Goal: Task Accomplishment & Management: Manage account settings

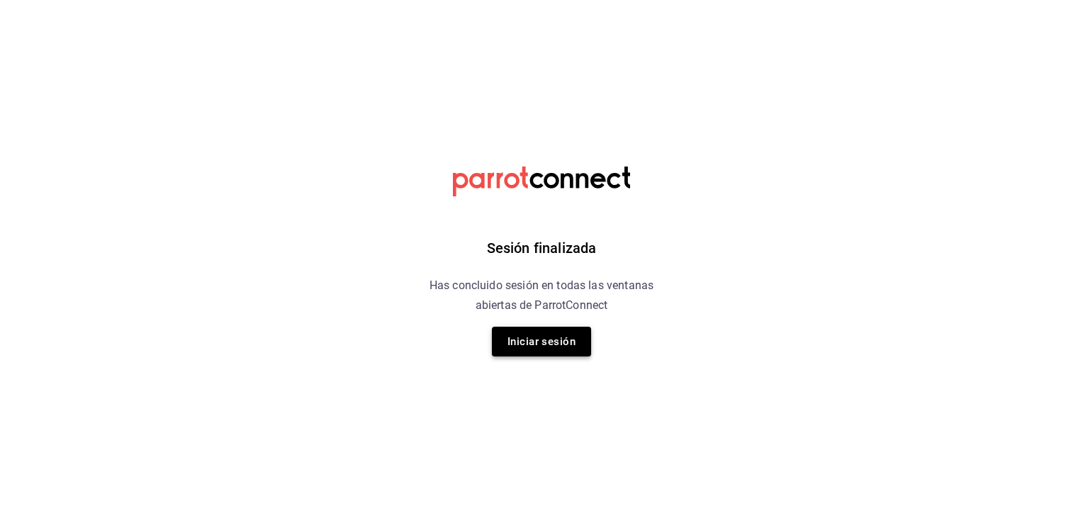
click at [527, 339] on button "Iniciar sesión" at bounding box center [541, 342] width 99 height 30
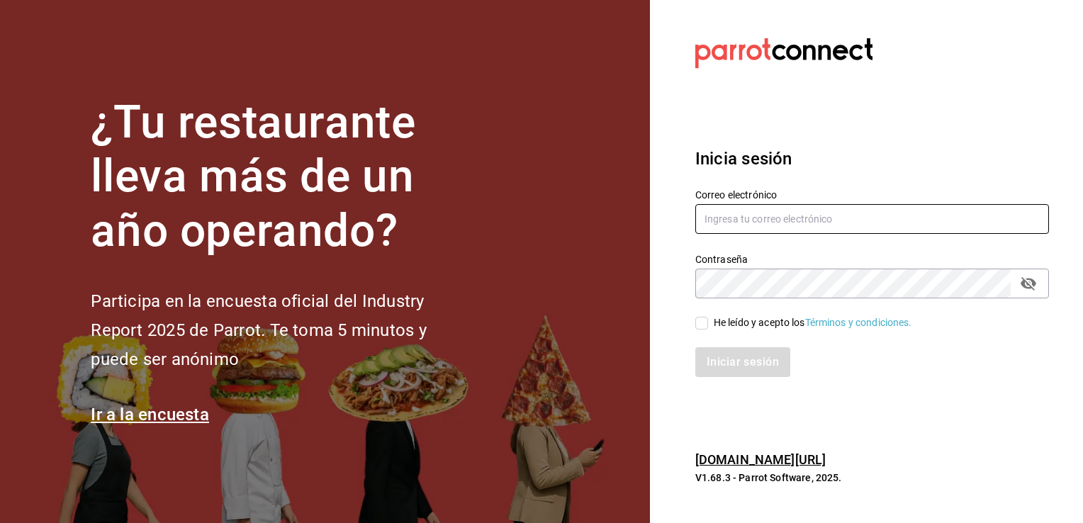
type input "raulkantu@gmail.com"
click at [697, 322] on input "He leído y acepto los Términos y condiciones." at bounding box center [701, 323] width 13 height 13
checkbox input "true"
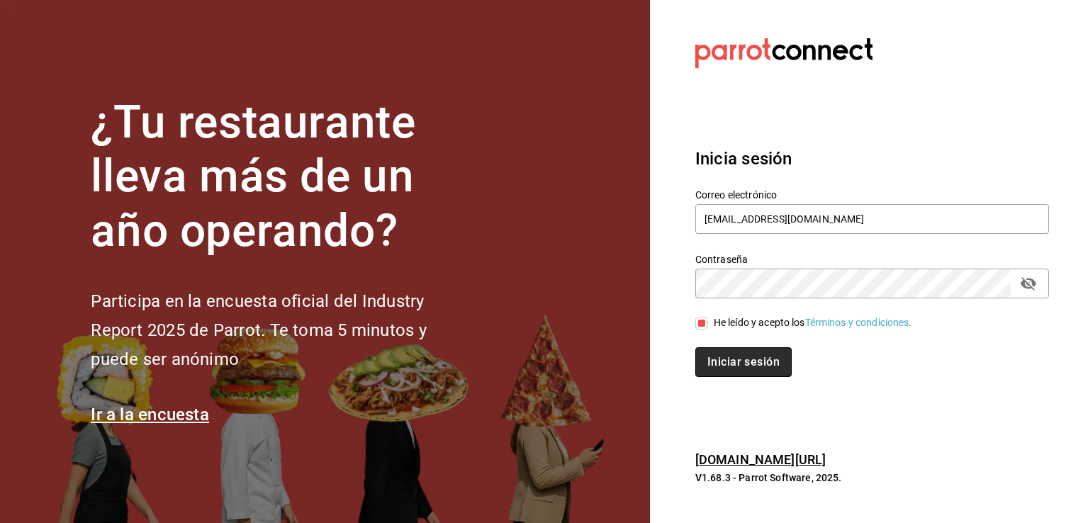
click at [731, 368] on button "Iniciar sesión" at bounding box center [743, 362] width 96 height 30
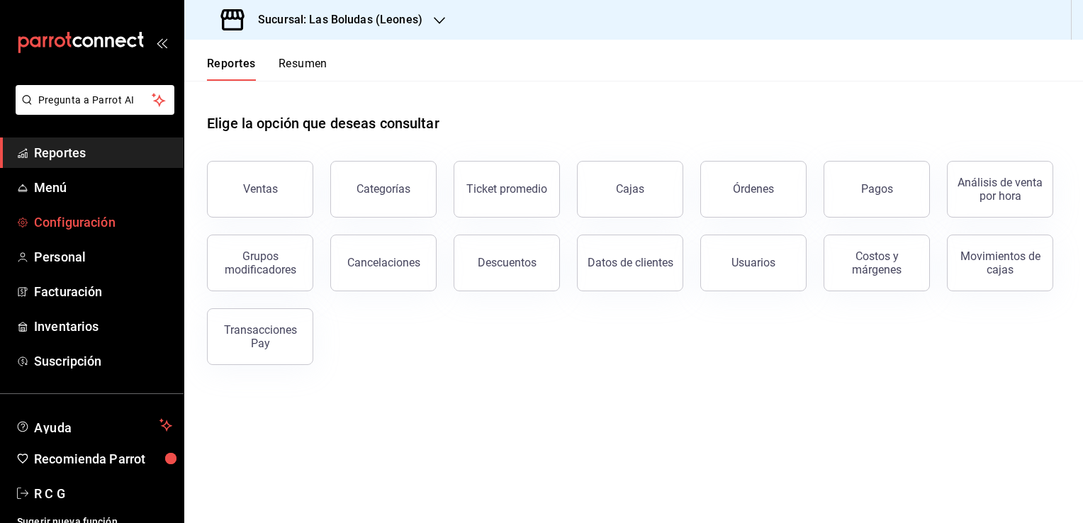
click at [68, 220] on span "Configuración" at bounding box center [103, 222] width 138 height 19
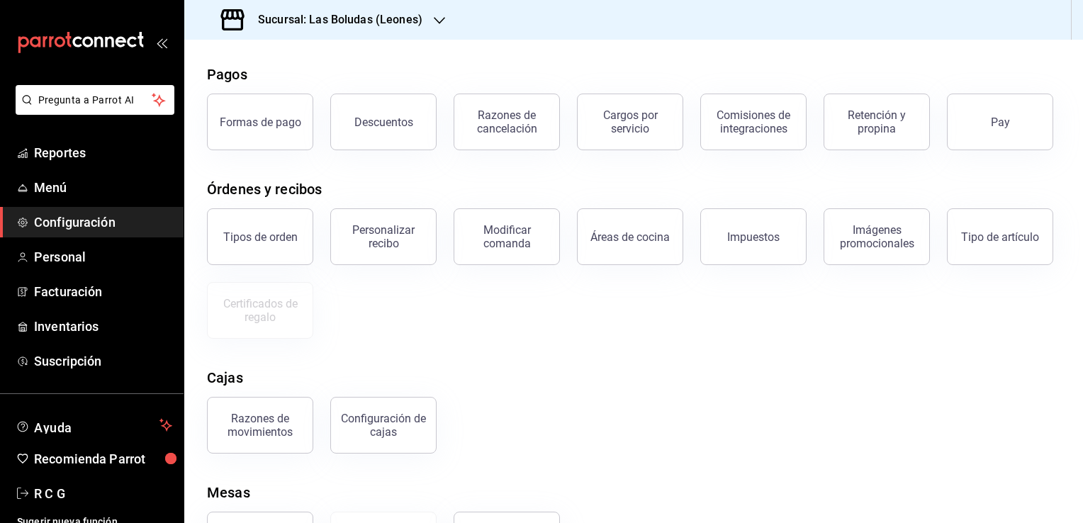
scroll to position [54, 0]
click at [60, 184] on span "Menú" at bounding box center [103, 187] width 138 height 19
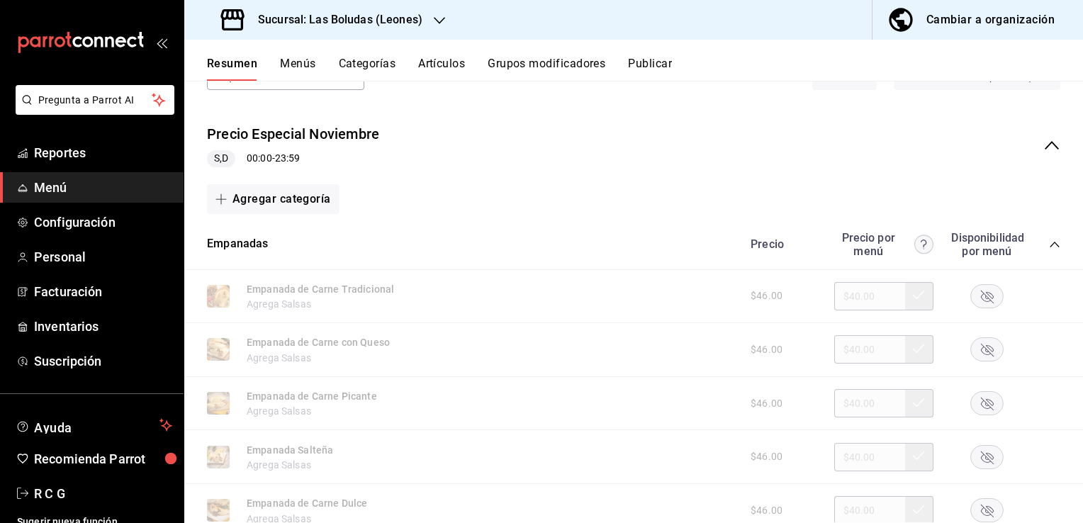
scroll to position [142, 0]
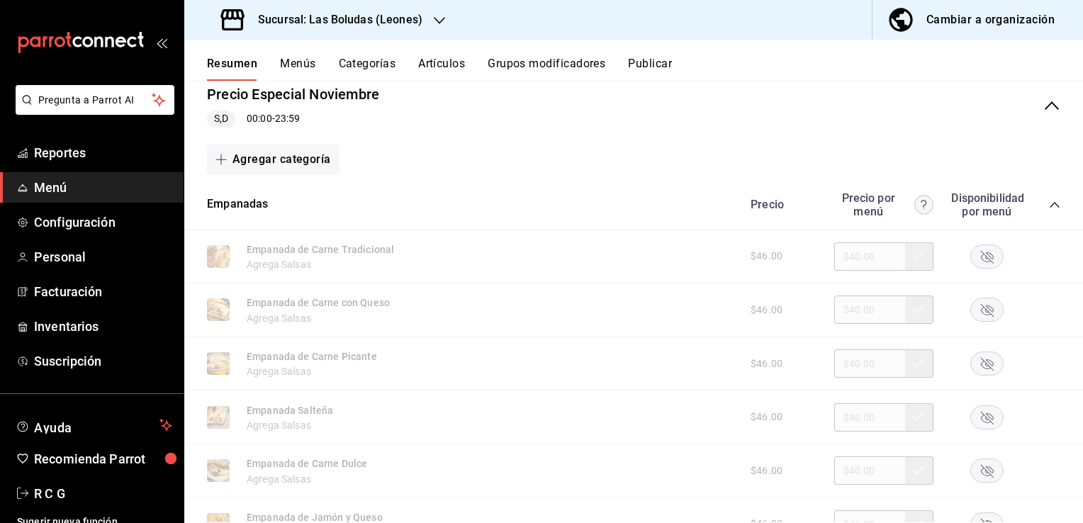
click at [865, 255] on div "$46.00 $40.00" at bounding box center [898, 256] width 324 height 28
click at [972, 256] on rect "button" at bounding box center [987, 256] width 33 height 23
drag, startPoint x: 868, startPoint y: 257, endPoint x: 817, endPoint y: 257, distance: 51.7
click at [817, 257] on div "$46.00 $40.00" at bounding box center [898, 256] width 324 height 28
type input "$48.00"
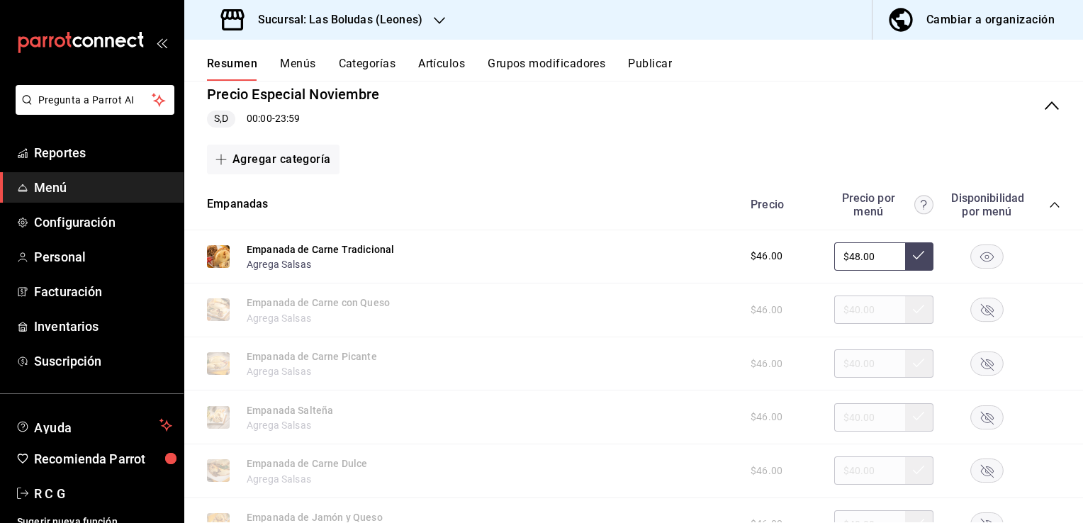
click at [913, 258] on icon at bounding box center [918, 254] width 11 height 11
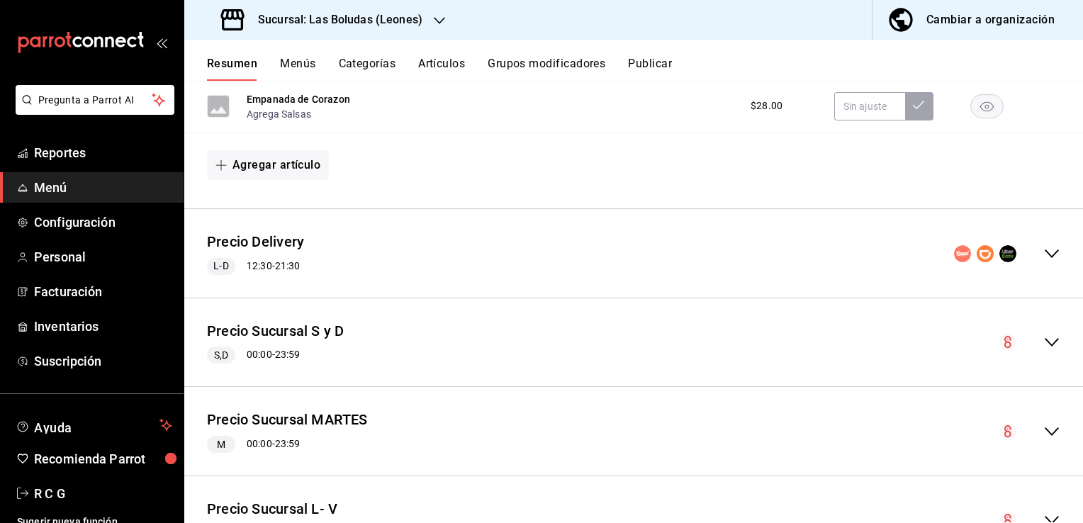
scroll to position [1205, 0]
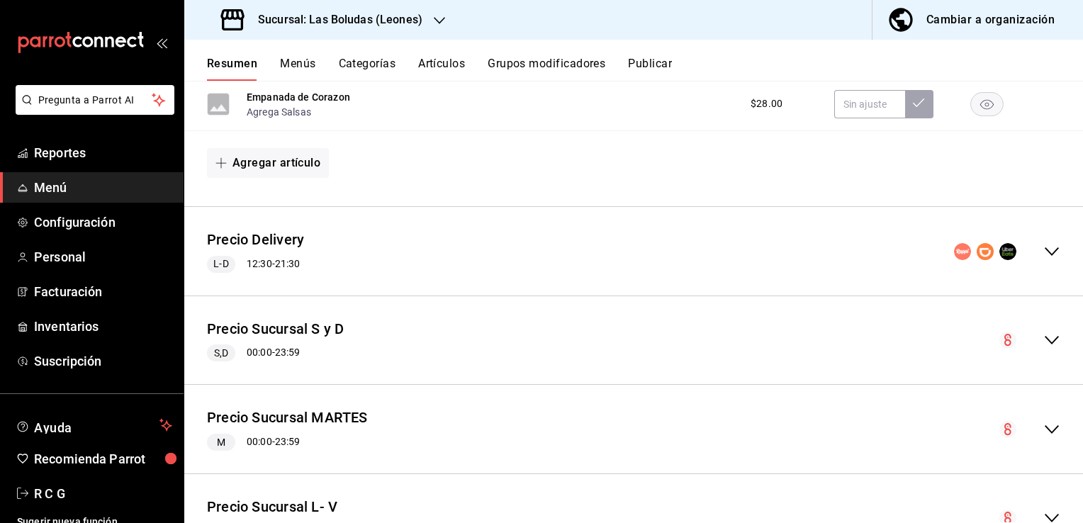
click at [1043, 253] on icon "collapse-menu-row" at bounding box center [1051, 251] width 17 height 17
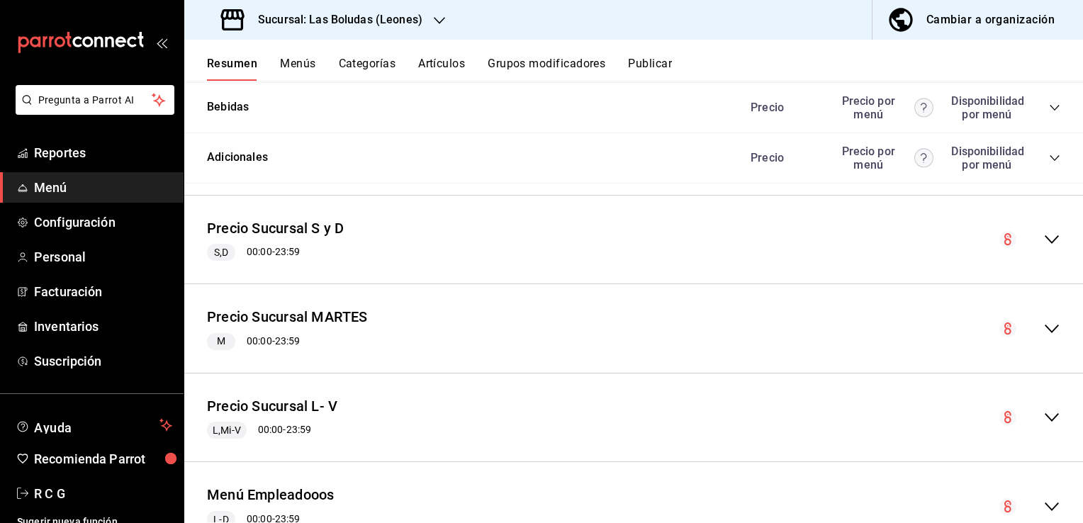
scroll to position [2126, 0]
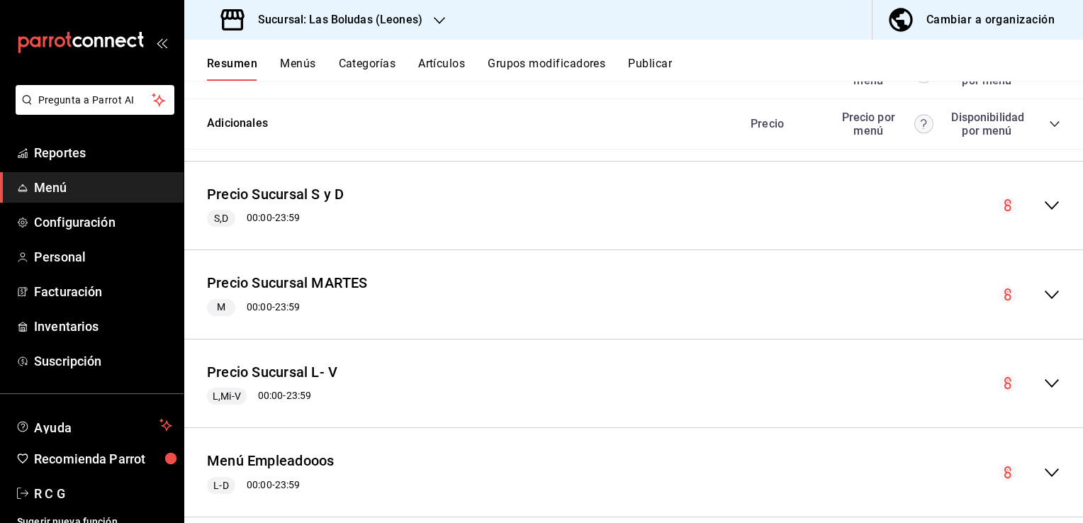
click at [1043, 297] on icon "collapse-menu-row" at bounding box center [1051, 294] width 17 height 17
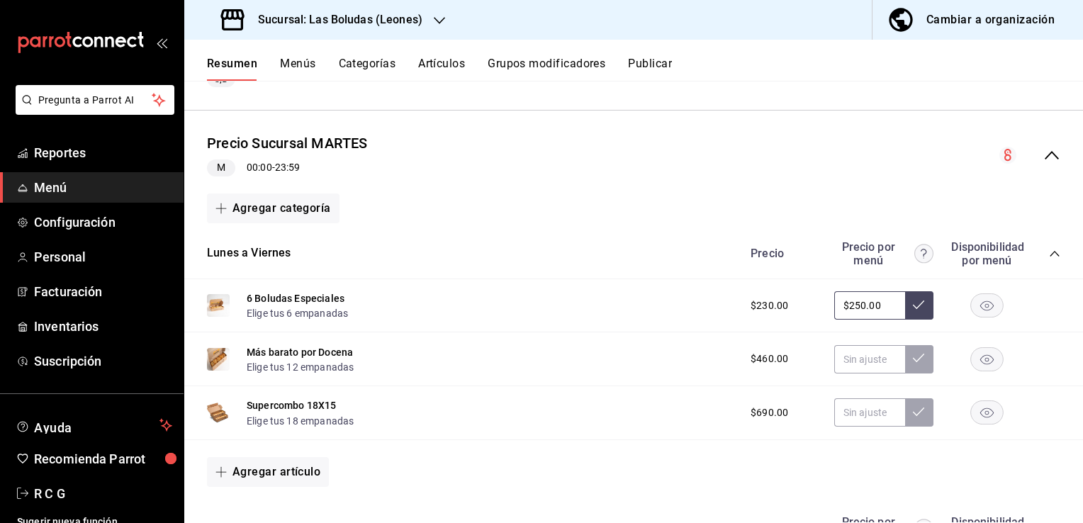
scroll to position [2268, 0]
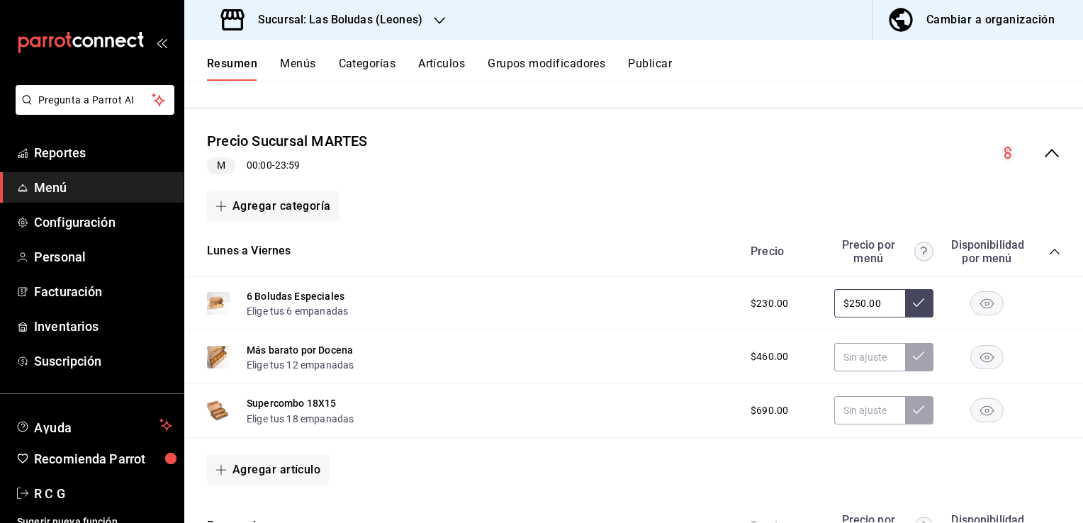
click at [851, 305] on input "$250.00" at bounding box center [869, 303] width 71 height 28
type input "$260.00"
click at [913, 307] on icon at bounding box center [918, 302] width 11 height 9
click at [860, 361] on input "text" at bounding box center [869, 357] width 71 height 28
type input "$499.00"
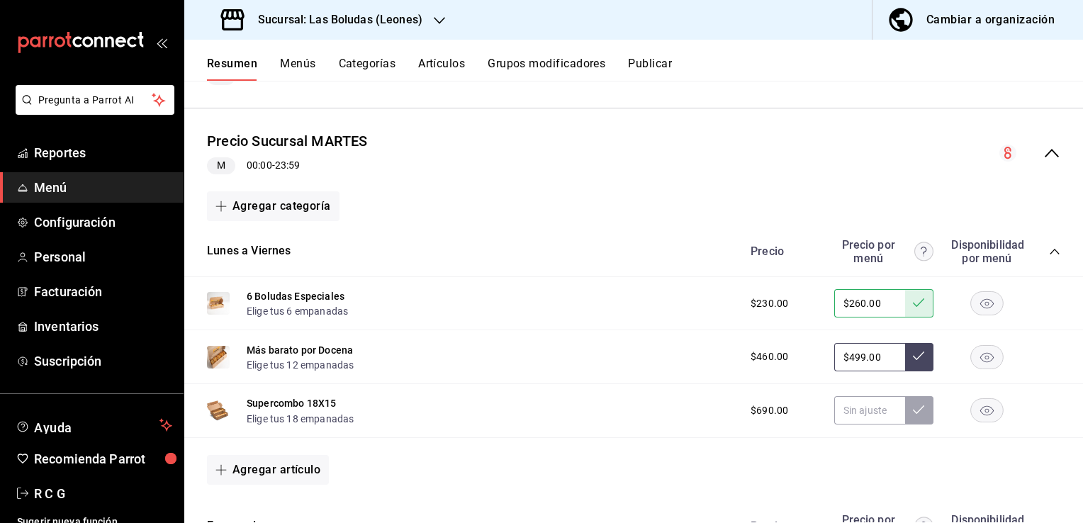
click at [913, 359] on icon at bounding box center [918, 355] width 11 height 11
click at [854, 421] on input "text" at bounding box center [869, 410] width 71 height 28
type input "$720.00"
click at [913, 415] on icon at bounding box center [918, 409] width 11 height 11
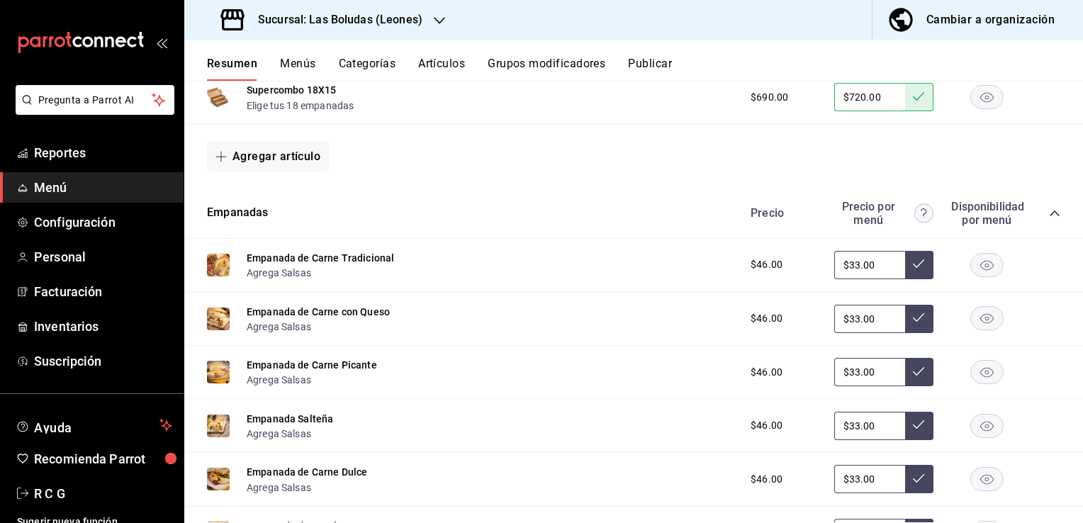
scroll to position [2622, 0]
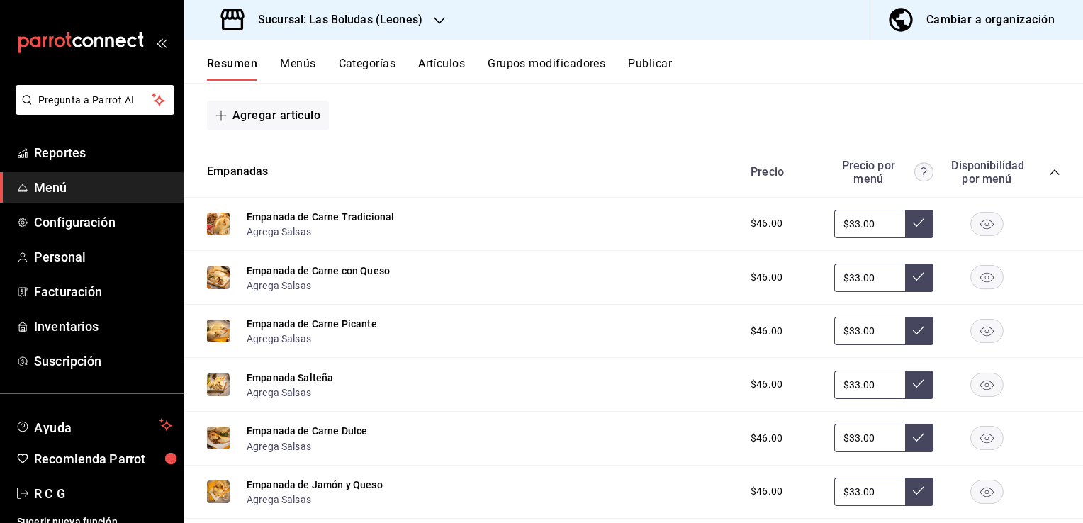
click at [848, 224] on input "$33.00" at bounding box center [869, 224] width 71 height 28
type input "$38.00"
click at [913, 228] on icon at bounding box center [918, 222] width 11 height 11
click at [845, 284] on input "$33.00" at bounding box center [869, 278] width 71 height 28
type input "$38.00"
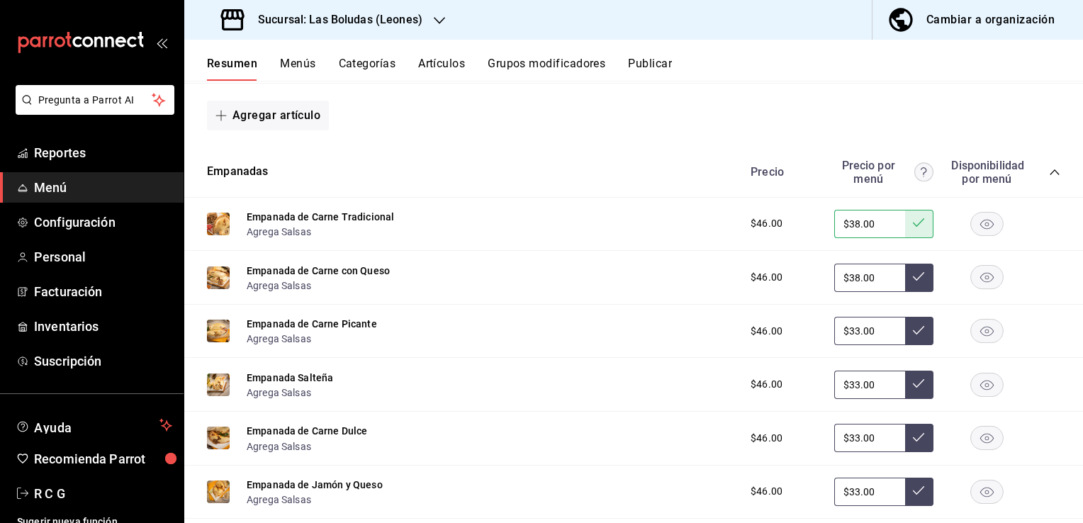
click at [913, 281] on icon at bounding box center [918, 276] width 11 height 11
click at [844, 340] on input "$33.00" at bounding box center [869, 331] width 71 height 28
type input "$38.00"
click at [913, 336] on icon at bounding box center [918, 330] width 11 height 11
click at [843, 388] on input "$33.00" at bounding box center [869, 385] width 71 height 28
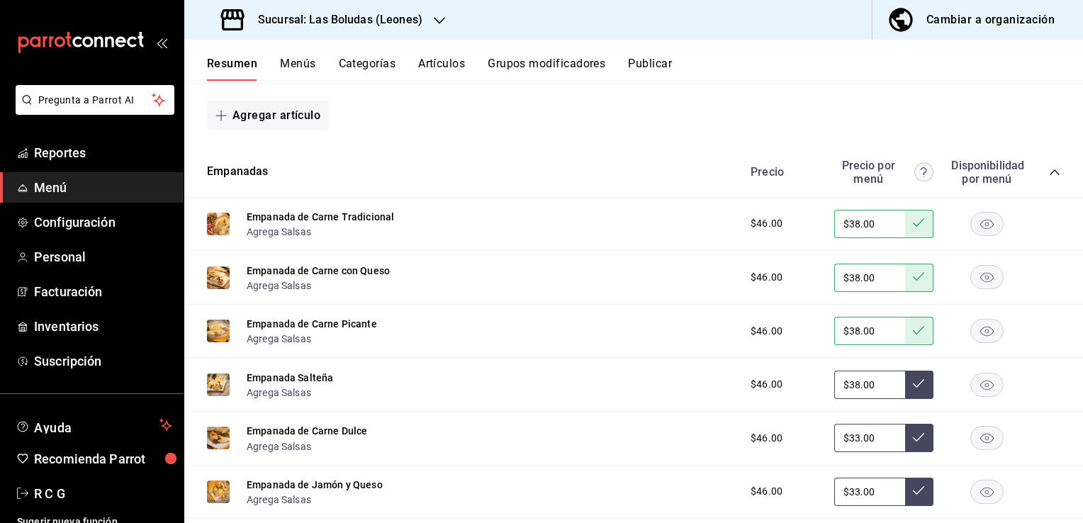
type input "$38.00"
click at [913, 387] on icon at bounding box center [918, 383] width 11 height 11
click at [844, 445] on input "$33.00" at bounding box center [869, 438] width 71 height 28
type input "$38.00"
click at [909, 448] on button at bounding box center [919, 438] width 28 height 28
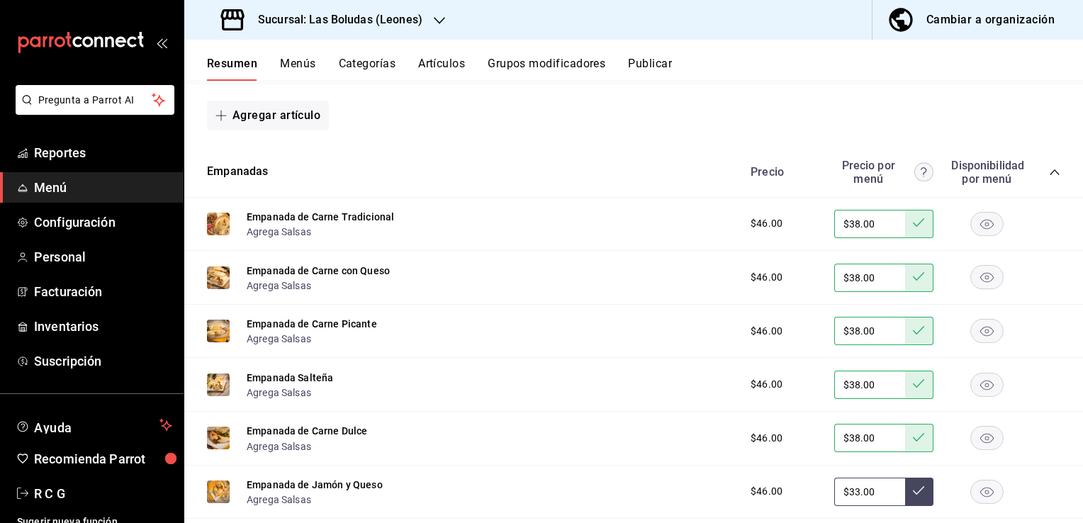
click at [844, 498] on input "$33.00" at bounding box center [869, 492] width 71 height 28
type input "$38.00"
click at [913, 494] on icon at bounding box center [918, 490] width 11 height 11
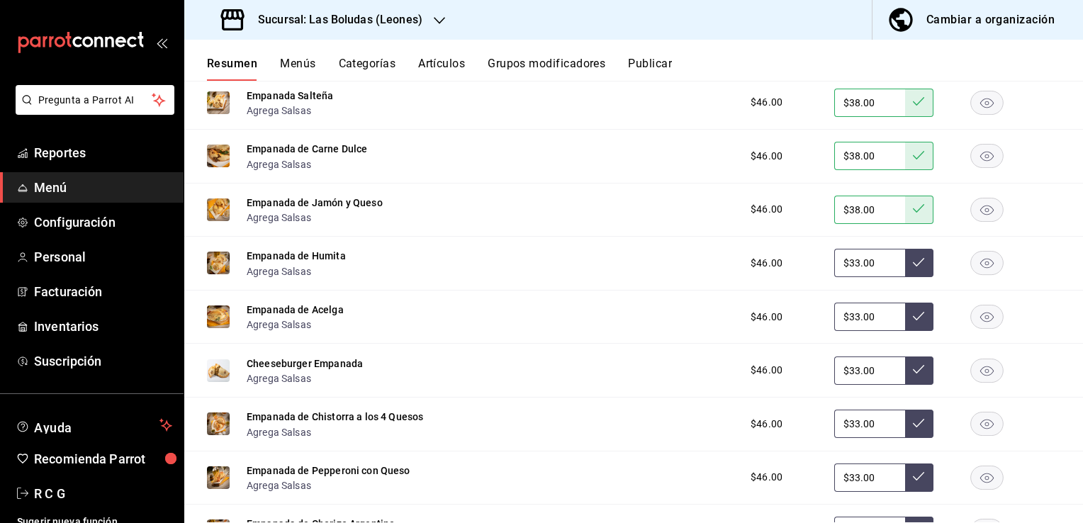
scroll to position [2906, 0]
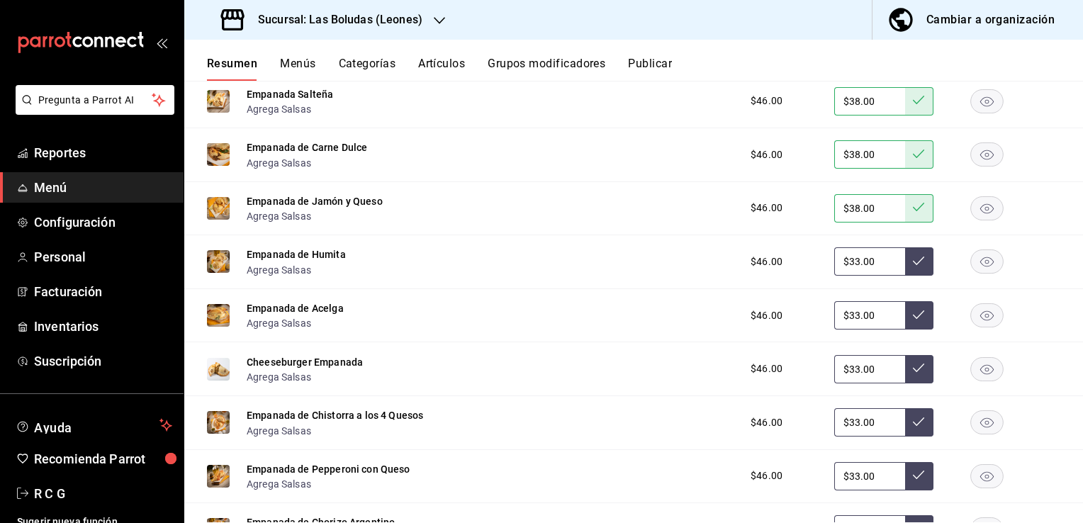
click at [843, 270] on input "$33.00" at bounding box center [869, 261] width 71 height 28
type input "$38.00"
click at [913, 266] on icon at bounding box center [918, 260] width 11 height 11
click at [842, 322] on input "$33.00" at bounding box center [869, 315] width 71 height 28
type input "$38.00"
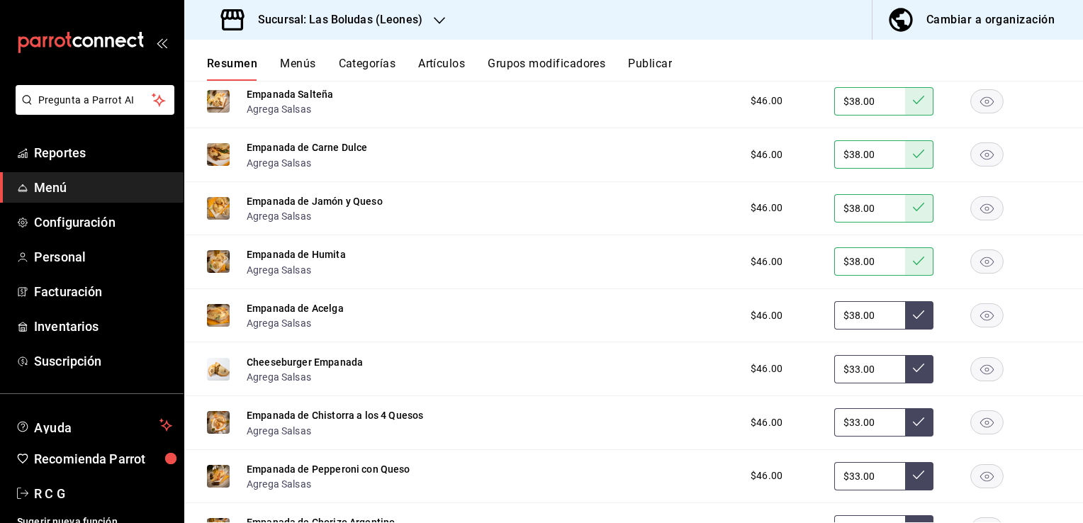
click at [913, 320] on icon at bounding box center [918, 314] width 11 height 11
click at [842, 376] on input "$33.00" at bounding box center [869, 369] width 71 height 28
type input "$38.00"
click at [913, 373] on icon at bounding box center [918, 367] width 11 height 11
click at [845, 426] on input "$33.00" at bounding box center [869, 422] width 71 height 28
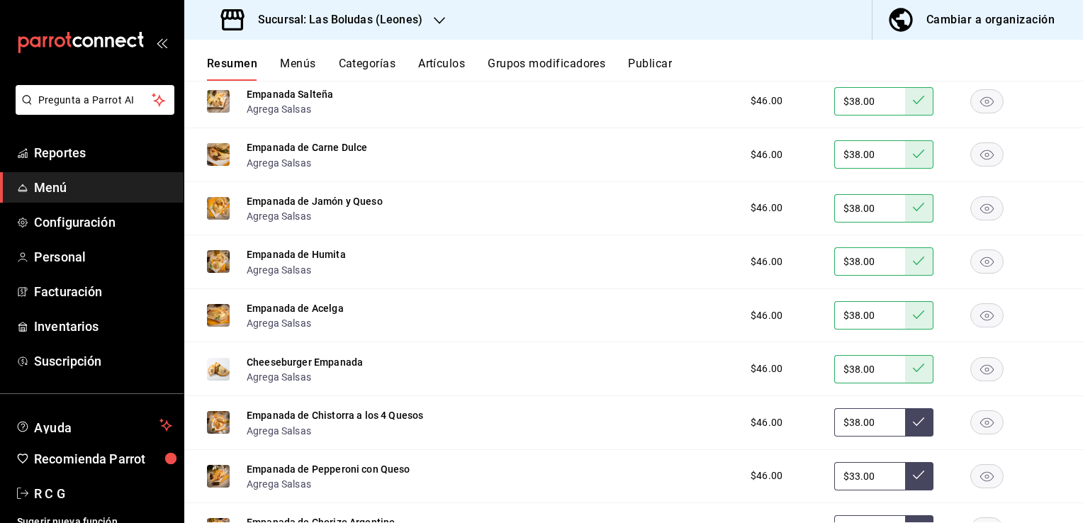
type input "$38.00"
click at [913, 425] on icon at bounding box center [918, 421] width 11 height 11
click at [847, 478] on input "$33.00" at bounding box center [869, 476] width 71 height 28
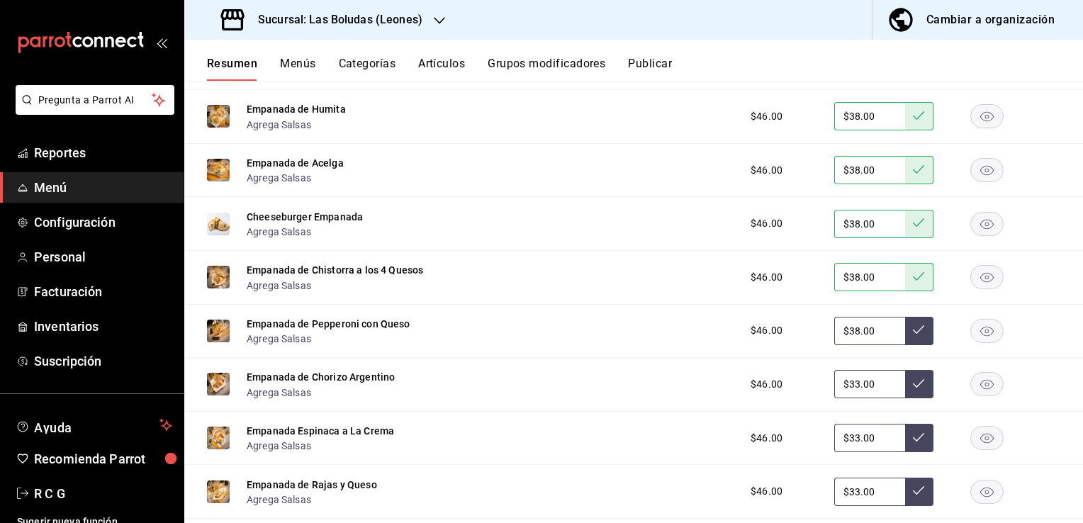
scroll to position [3119, 0]
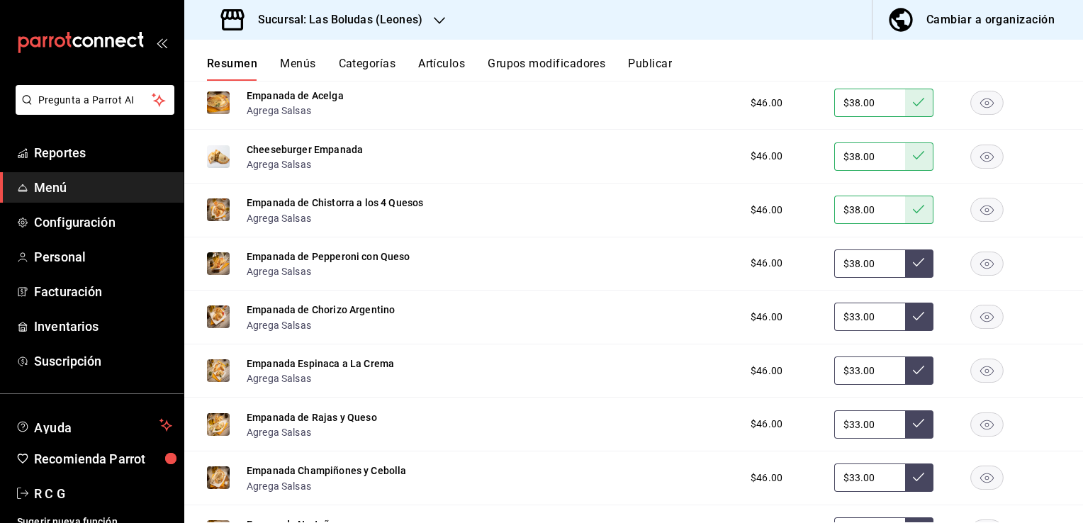
type input "$38.00"
click at [913, 264] on icon at bounding box center [918, 262] width 11 height 11
click at [846, 322] on input "$33.00" at bounding box center [869, 317] width 71 height 28
type input "$38.00"
click at [913, 319] on icon at bounding box center [918, 315] width 11 height 11
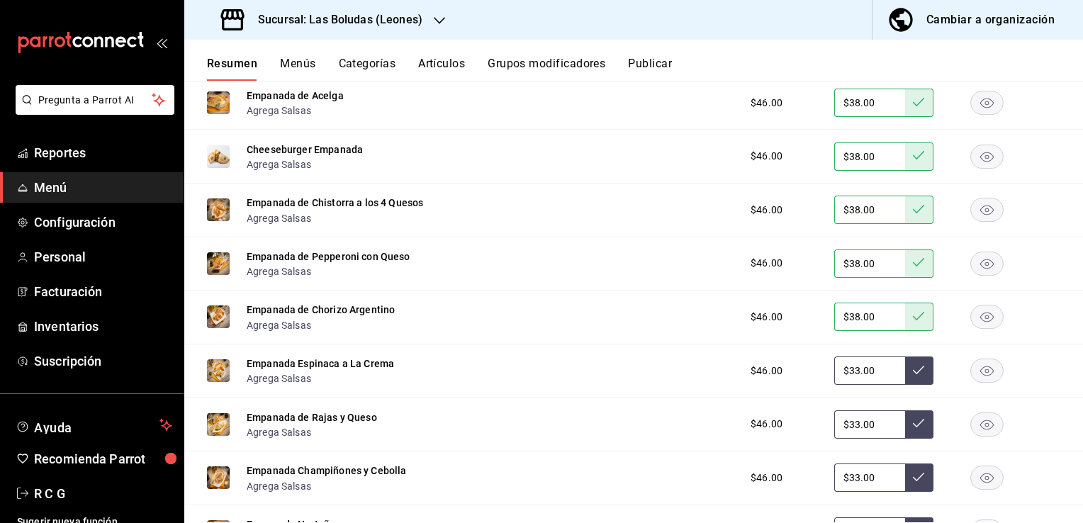
click at [844, 376] on input "$33.00" at bounding box center [869, 371] width 71 height 28
type input "$38.00"
click at [905, 378] on button at bounding box center [919, 371] width 28 height 28
click at [844, 430] on input "$33.00" at bounding box center [869, 424] width 71 height 28
type input "$38.00"
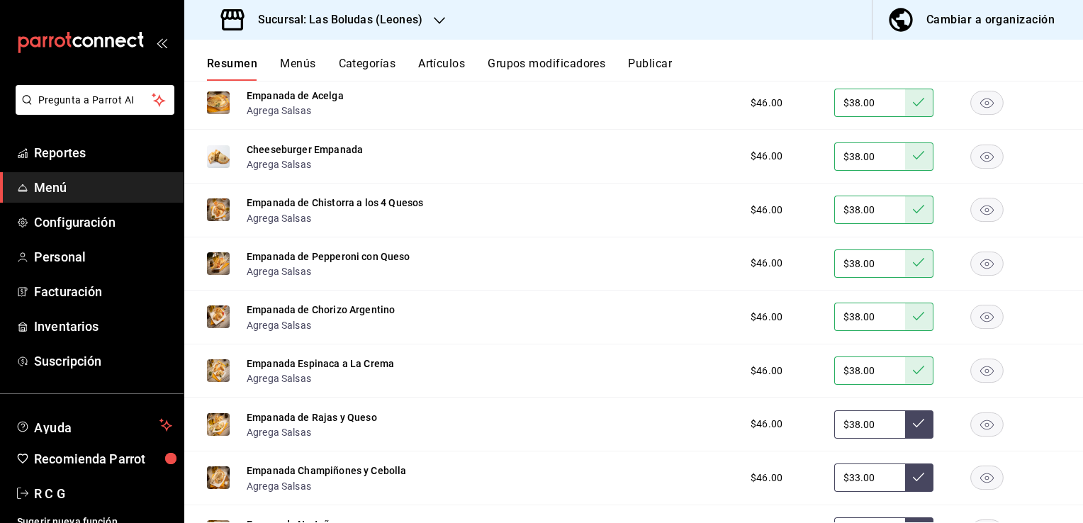
click at [913, 429] on icon at bounding box center [918, 422] width 11 height 11
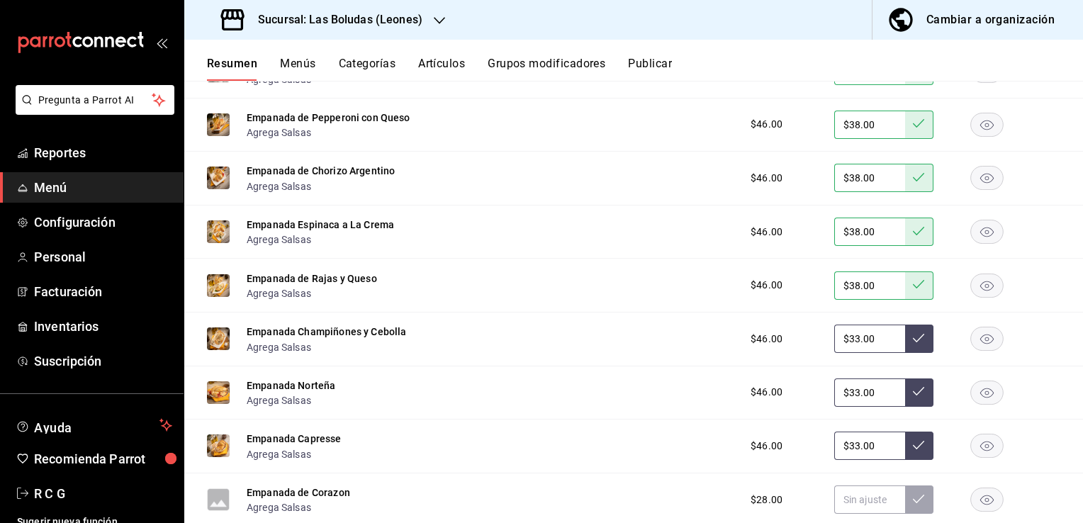
scroll to position [3260, 0]
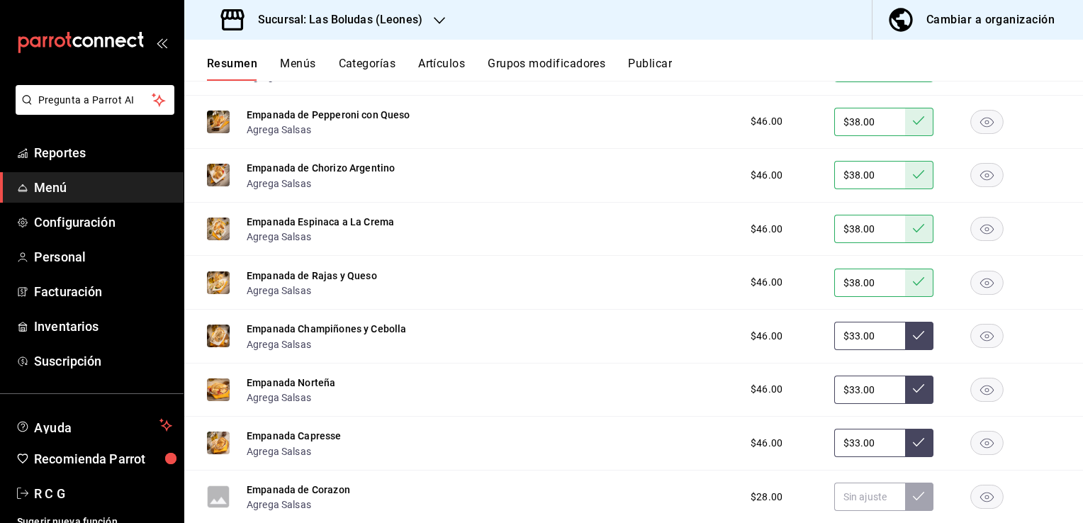
click at [845, 342] on input "$33.00" at bounding box center [869, 336] width 71 height 28
type input "$38.00"
click at [914, 346] on button at bounding box center [919, 336] width 28 height 28
click at [843, 395] on input "$33.00" at bounding box center [869, 390] width 71 height 28
type input "$38.00"
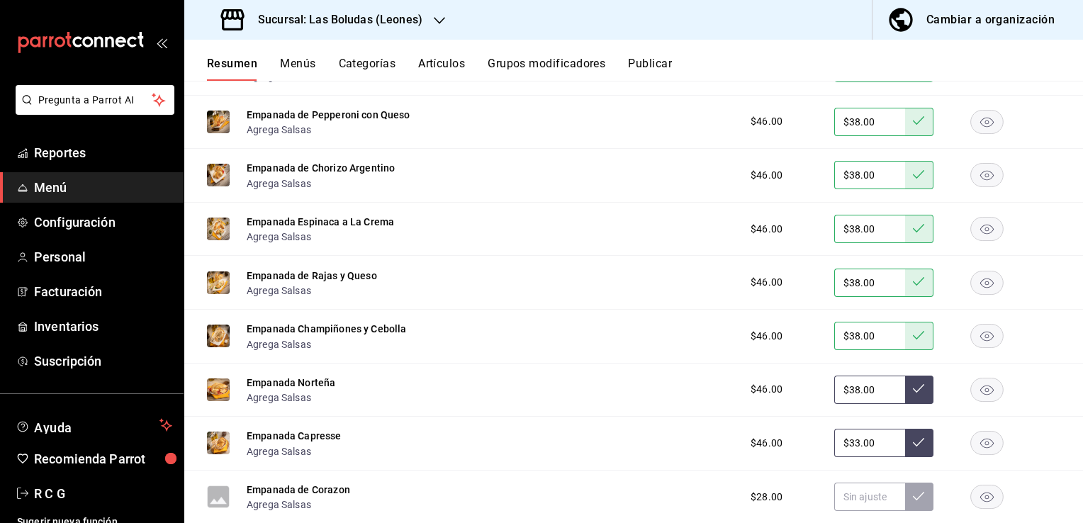
click at [913, 391] on icon at bounding box center [918, 388] width 11 height 11
click at [845, 449] on input "$33.00" at bounding box center [869, 443] width 71 height 28
type input "$38.00"
click at [913, 448] on icon at bounding box center [918, 442] width 11 height 11
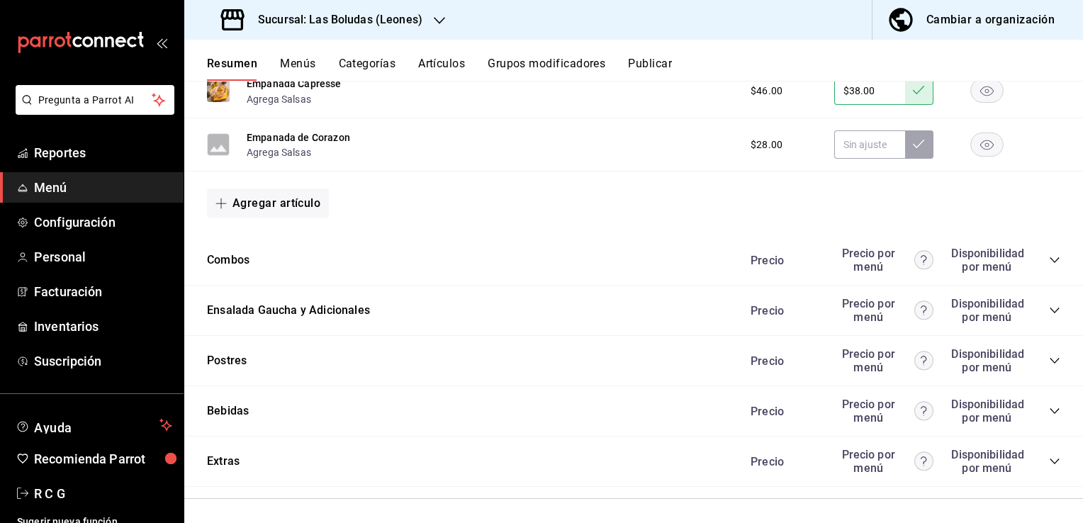
scroll to position [3615, 0]
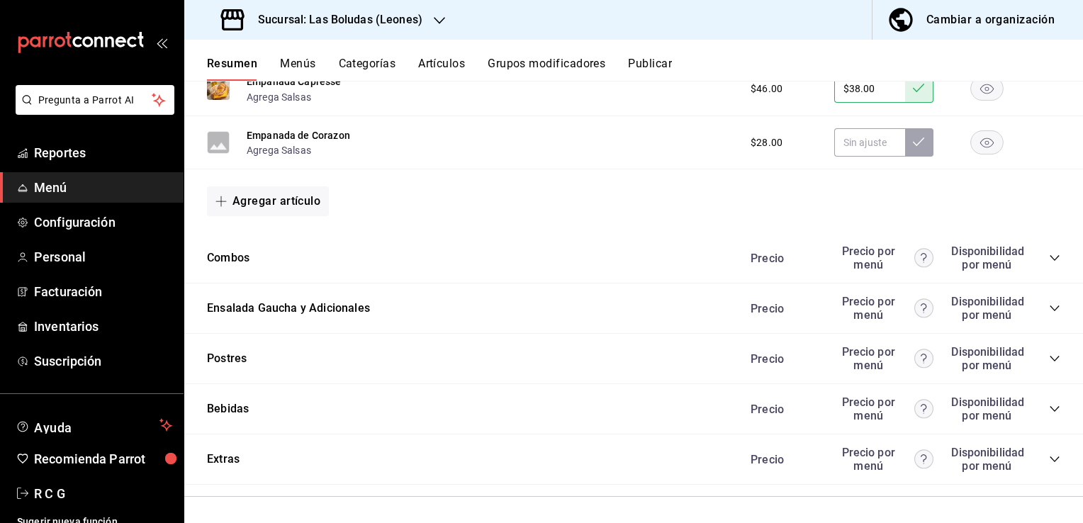
click at [1049, 264] on icon "collapse-category-row" at bounding box center [1054, 257] width 11 height 11
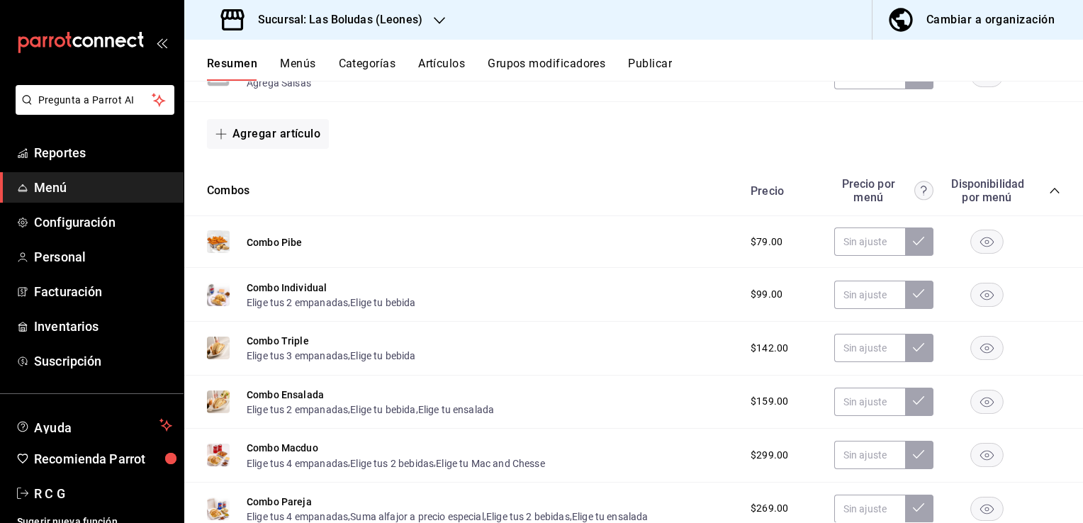
scroll to position [3686, 0]
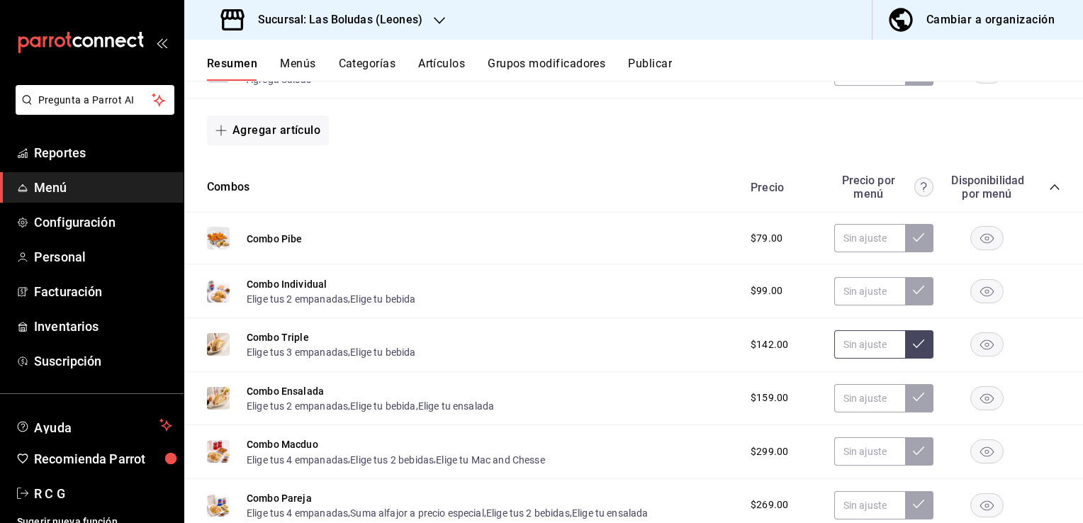
click at [836, 346] on input "text" at bounding box center [869, 344] width 71 height 28
type input "$149.00"
click at [919, 353] on button at bounding box center [919, 344] width 28 height 28
click at [851, 405] on input "text" at bounding box center [869, 398] width 71 height 28
type input "$169.00"
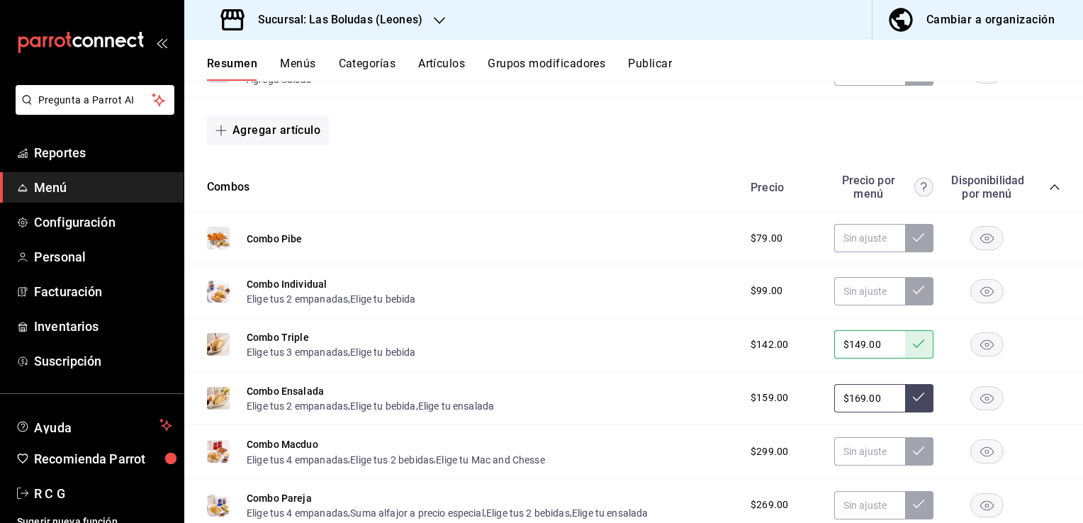
click at [913, 401] on icon at bounding box center [918, 396] width 11 height 11
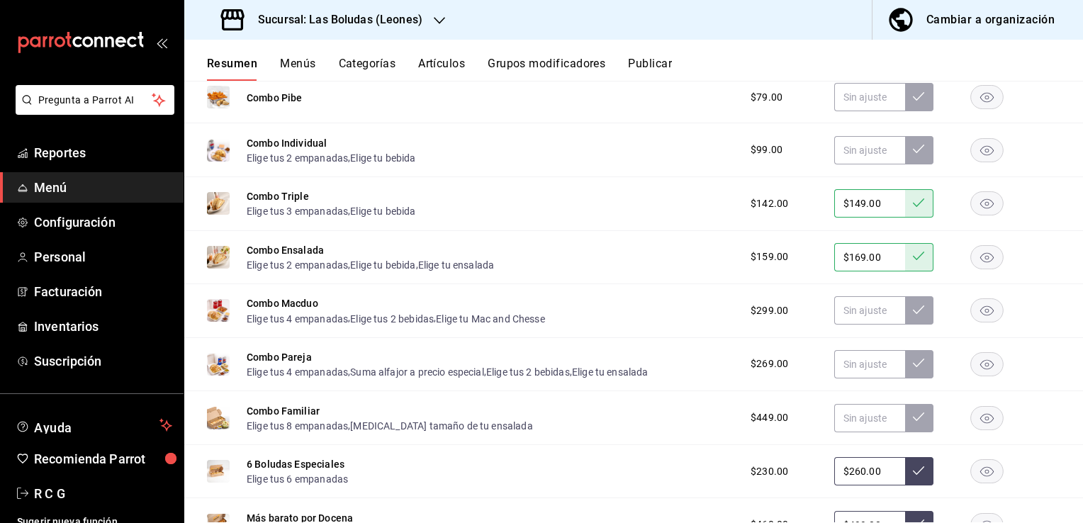
scroll to position [3827, 0]
click at [843, 364] on input "text" at bounding box center [869, 363] width 71 height 28
type input "$279.00"
click at [913, 366] on icon at bounding box center [918, 362] width 11 height 9
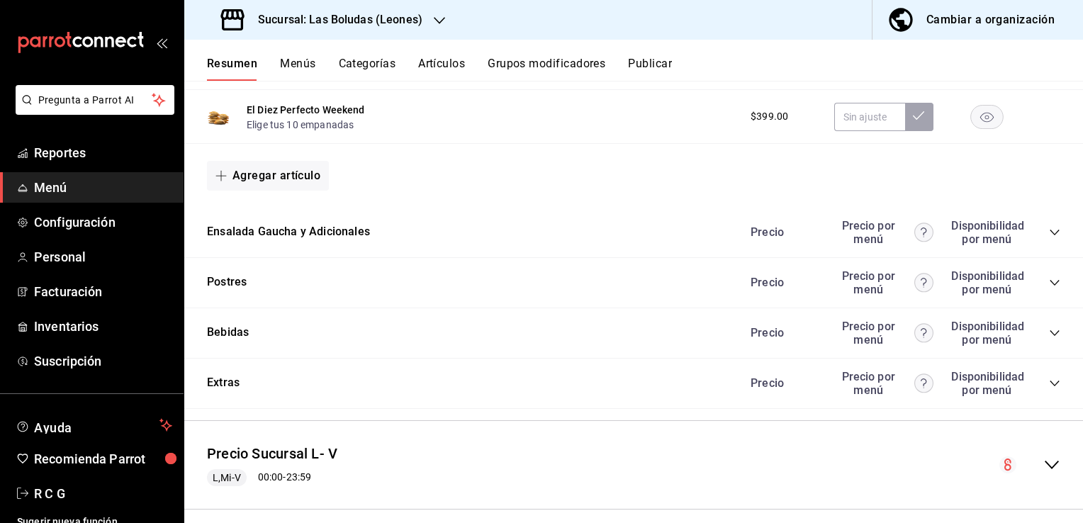
scroll to position [4394, 0]
click at [1049, 239] on icon "collapse-category-row" at bounding box center [1054, 233] width 11 height 11
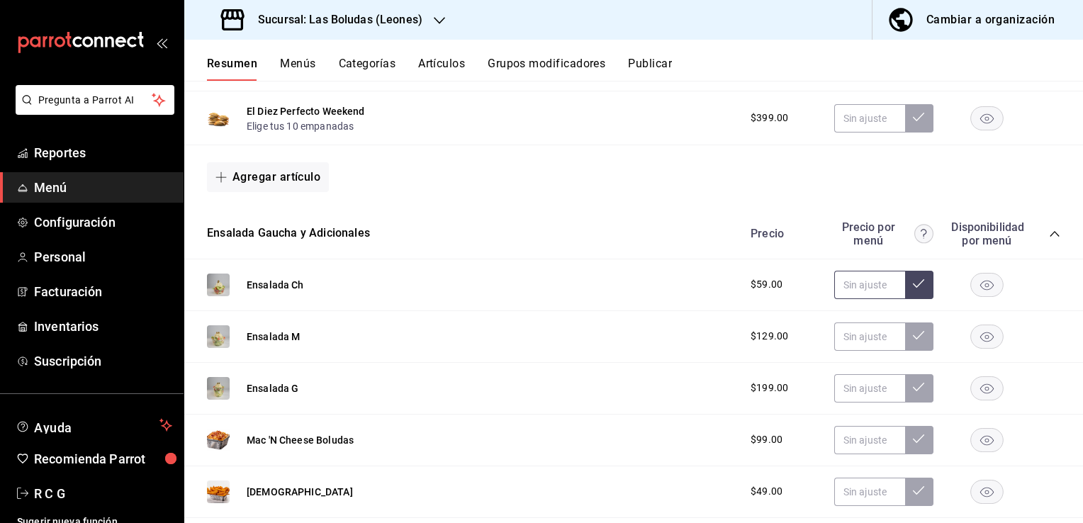
click at [838, 291] on input "text" at bounding box center [869, 285] width 71 height 28
type input "$69.00"
click at [913, 289] on icon at bounding box center [918, 283] width 11 height 11
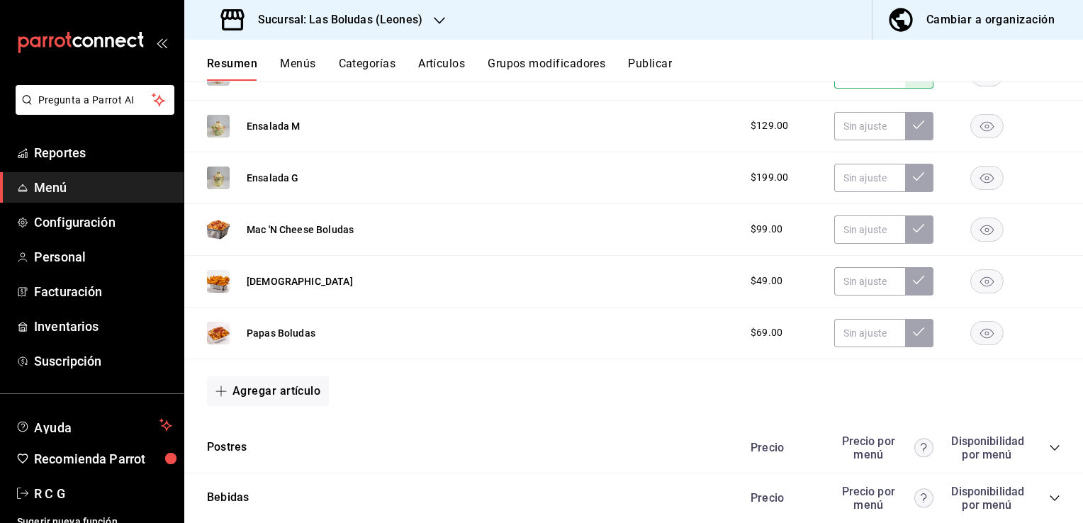
scroll to position [4607, 0]
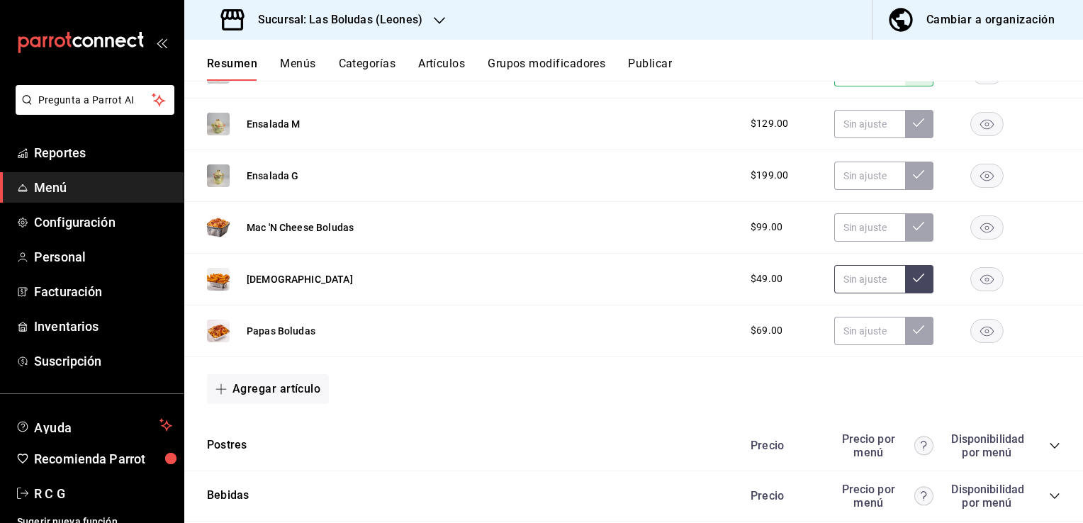
click at [854, 285] on input "text" at bounding box center [869, 279] width 71 height 28
type input "$59.00"
click at [913, 283] on icon at bounding box center [918, 277] width 11 height 11
click at [840, 338] on input "text" at bounding box center [869, 331] width 71 height 28
type input "$79.00"
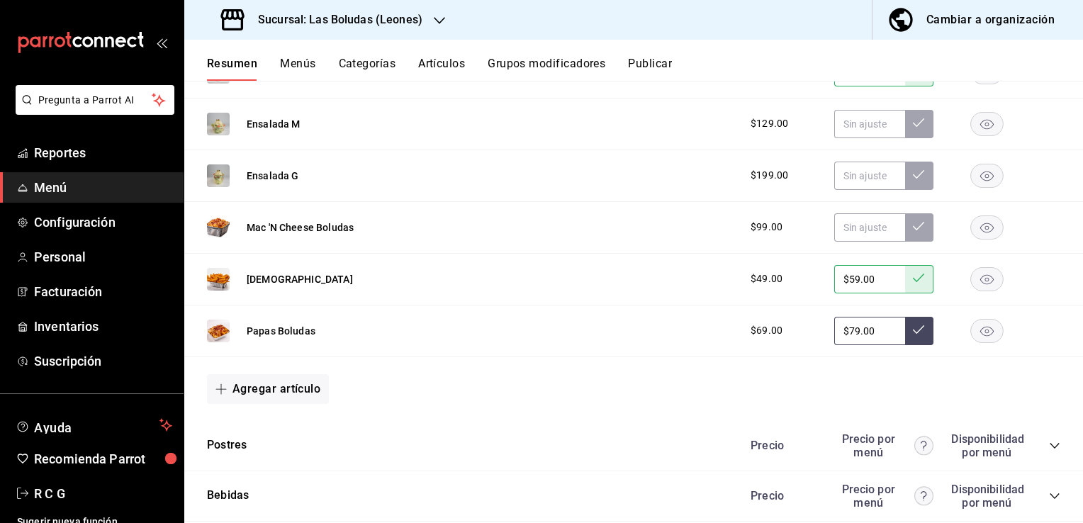
click at [913, 335] on icon at bounding box center [918, 329] width 11 height 11
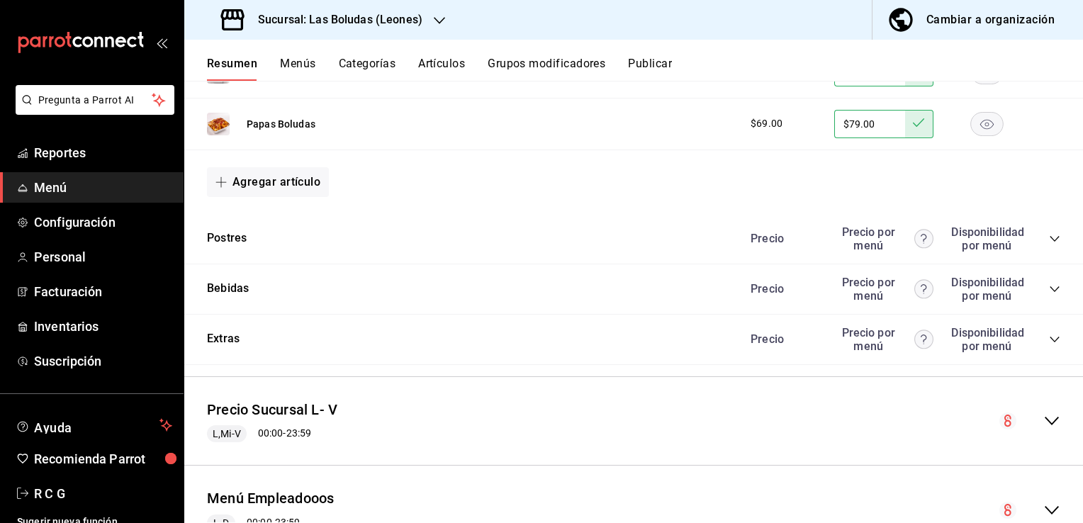
scroll to position [4820, 0]
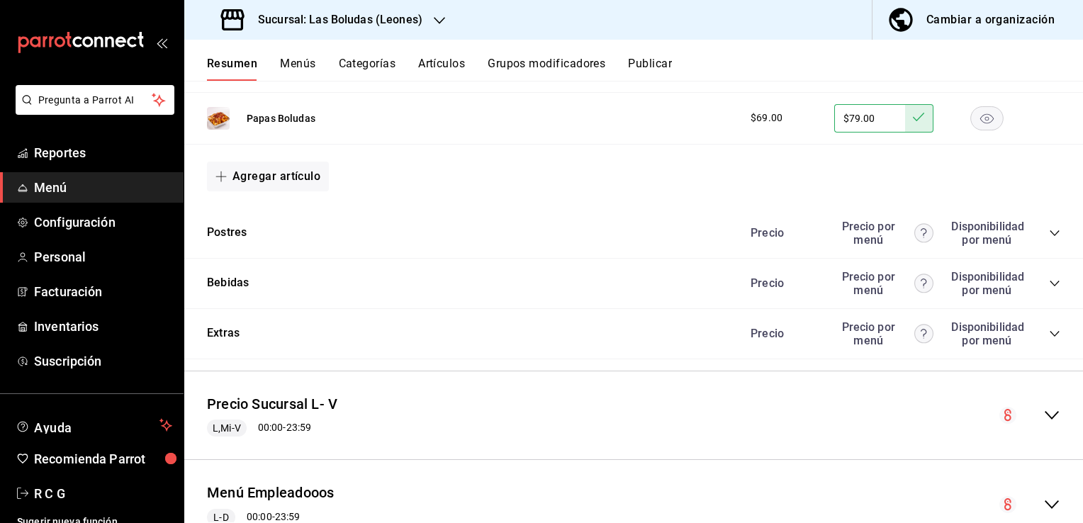
click at [1049, 239] on icon "collapse-category-row" at bounding box center [1054, 233] width 11 height 11
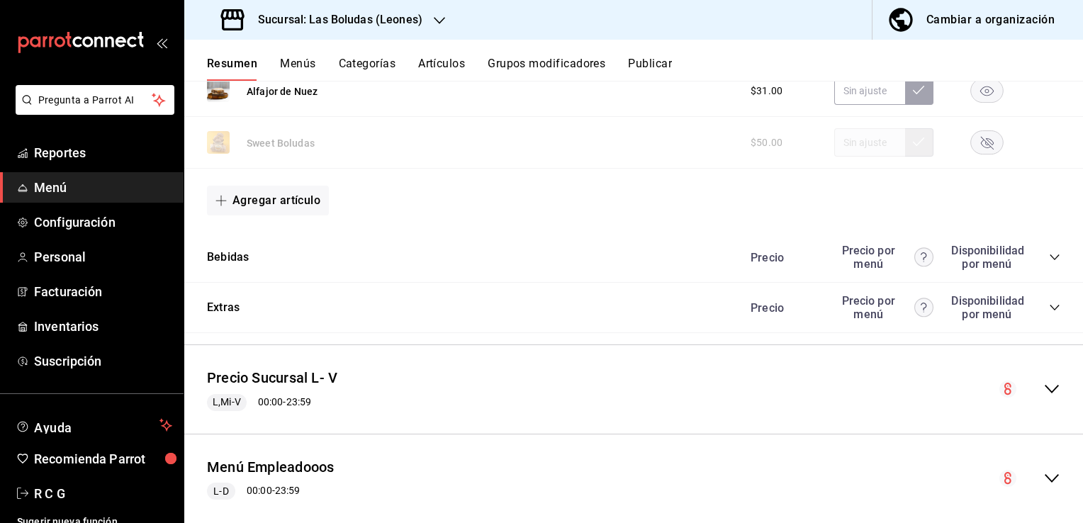
scroll to position [5174, 0]
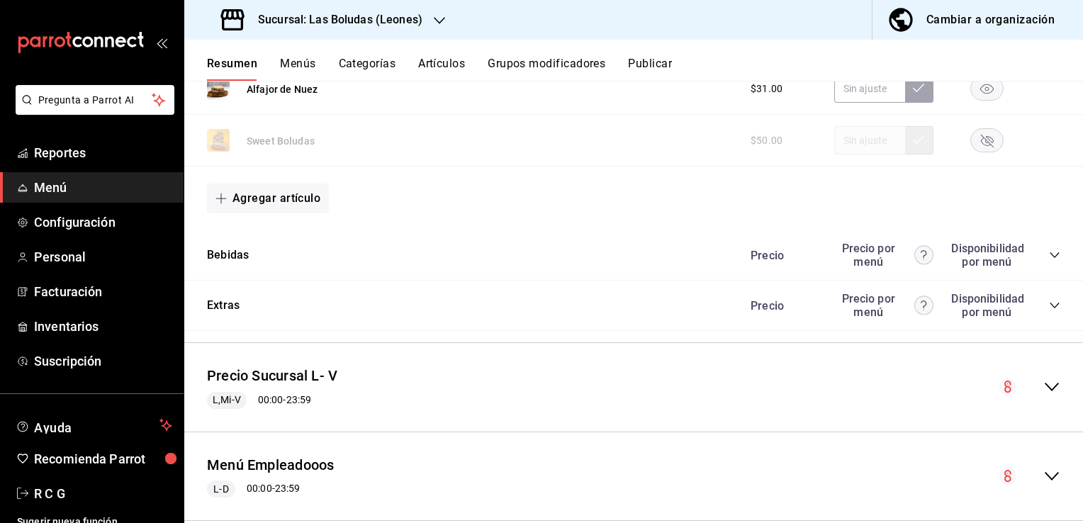
click at [1049, 261] on icon "collapse-category-row" at bounding box center [1054, 254] width 11 height 11
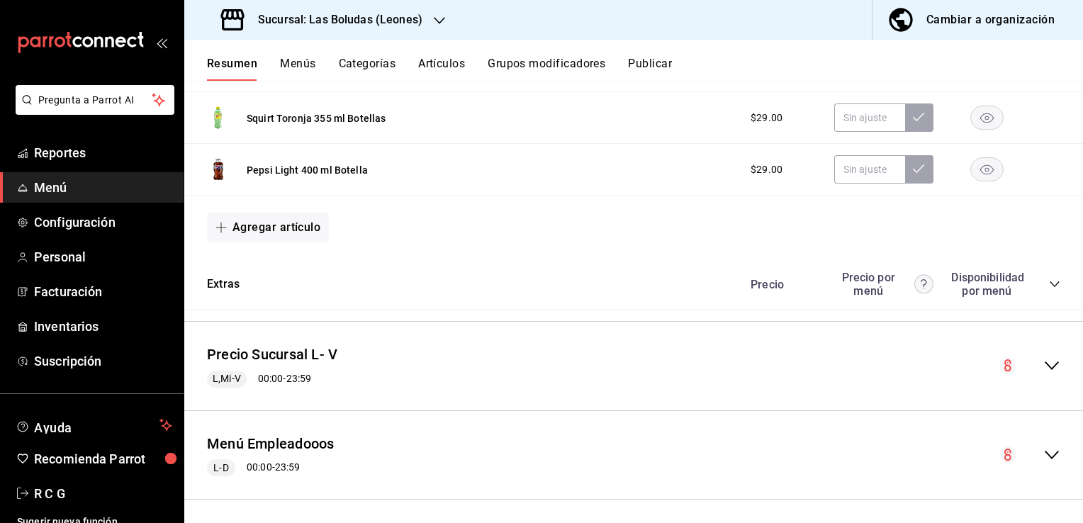
scroll to position [6450, 0]
click at [1049, 287] on icon "collapse-category-row" at bounding box center [1054, 283] width 11 height 11
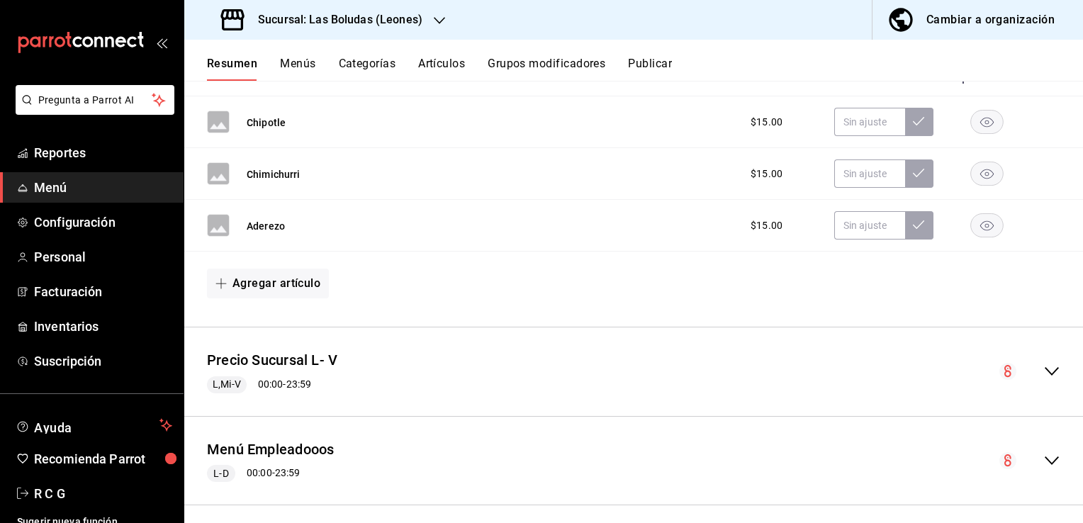
scroll to position [6677, 0]
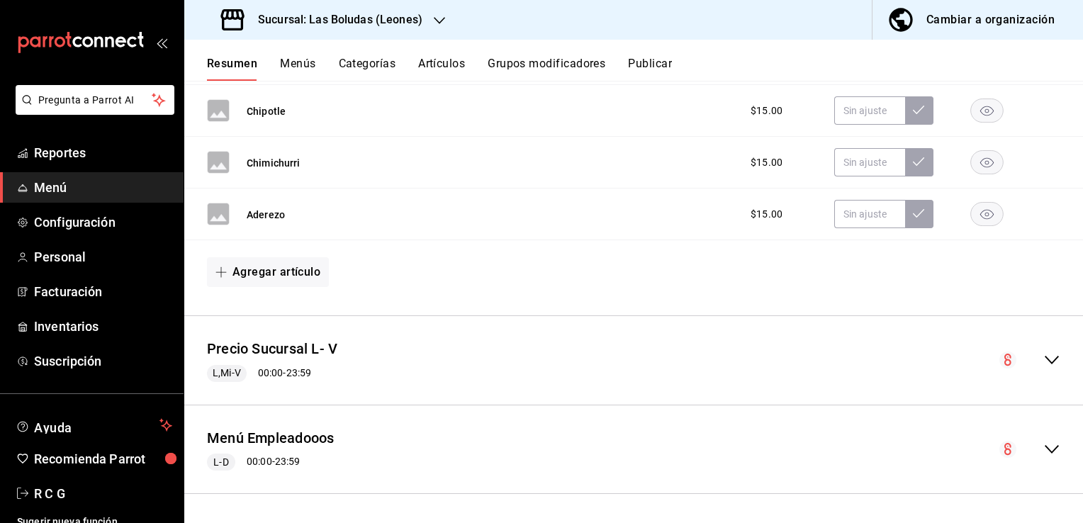
click at [1043, 358] on icon "collapse-menu-row" at bounding box center [1051, 360] width 17 height 17
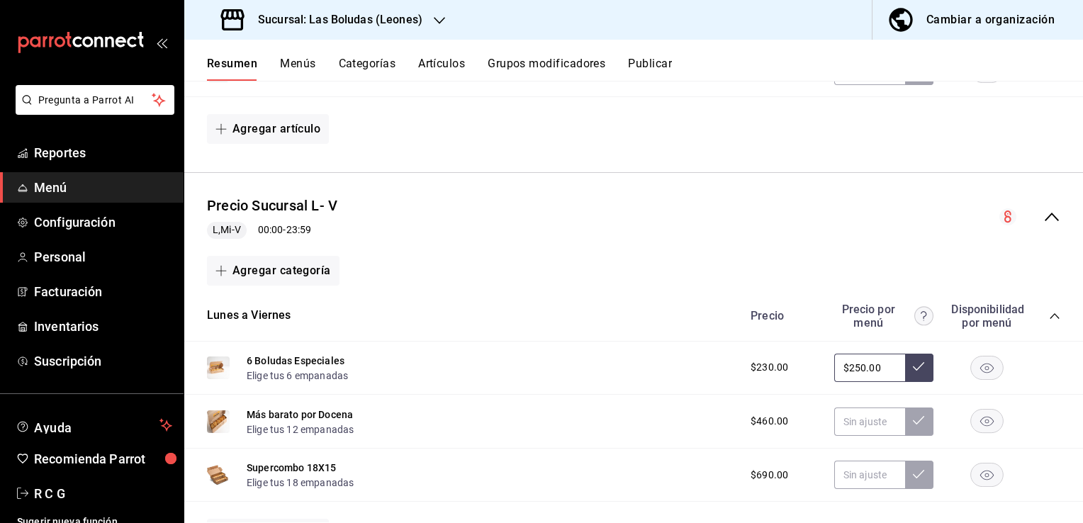
scroll to position [6818, 0]
click at [848, 366] on input "$250.00" at bounding box center [869, 366] width 71 height 28
type input "$260.00"
drag, startPoint x: 913, startPoint y: 366, endPoint x: 867, endPoint y: 400, distance: 57.3
click at [913, 366] on icon at bounding box center [918, 364] width 11 height 11
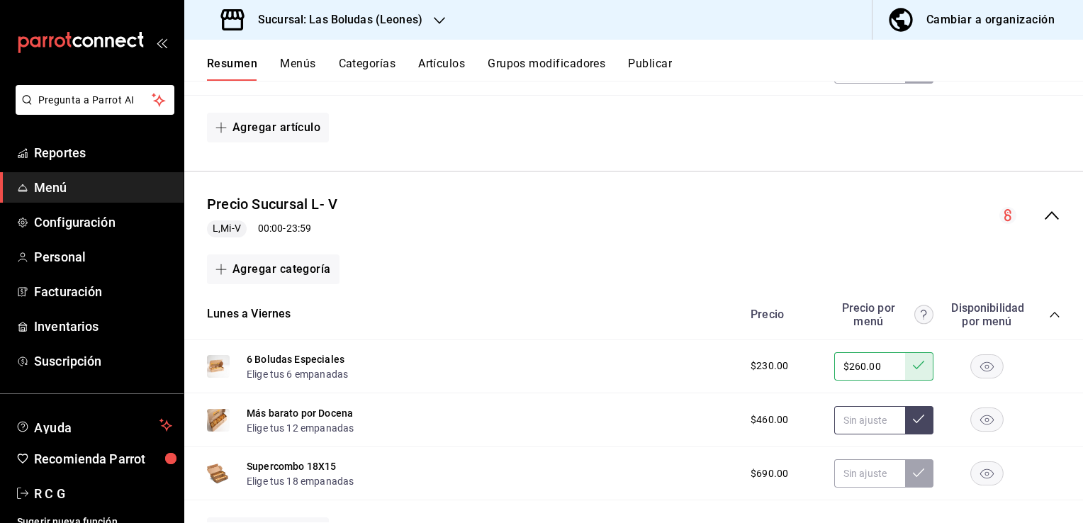
type input "$260.00"
click at [839, 427] on input "text" at bounding box center [869, 420] width 71 height 28
type input "$499.00"
click at [841, 478] on input "text" at bounding box center [869, 473] width 71 height 28
type input "$720.00"
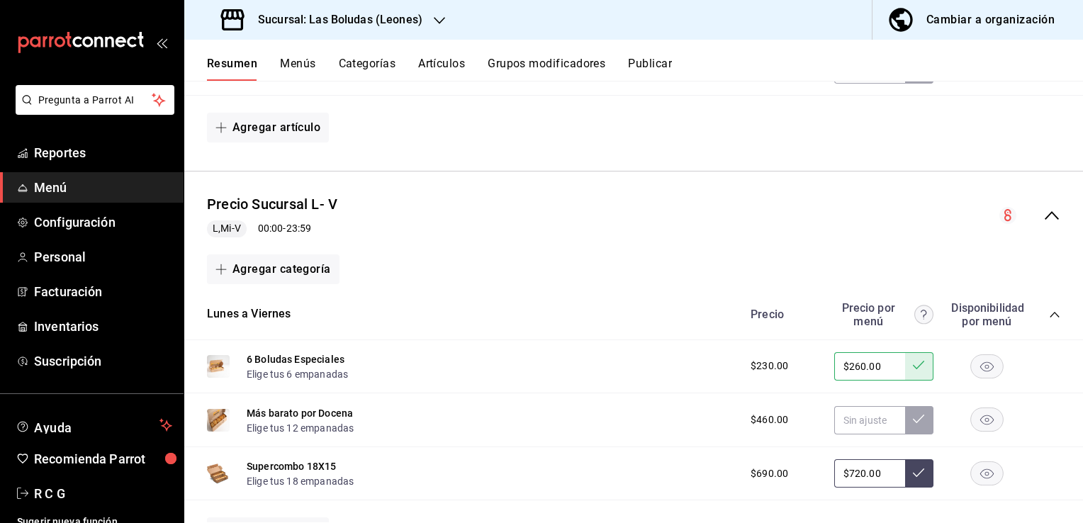
click at [916, 481] on button at bounding box center [919, 473] width 28 height 28
type input "$720.00"
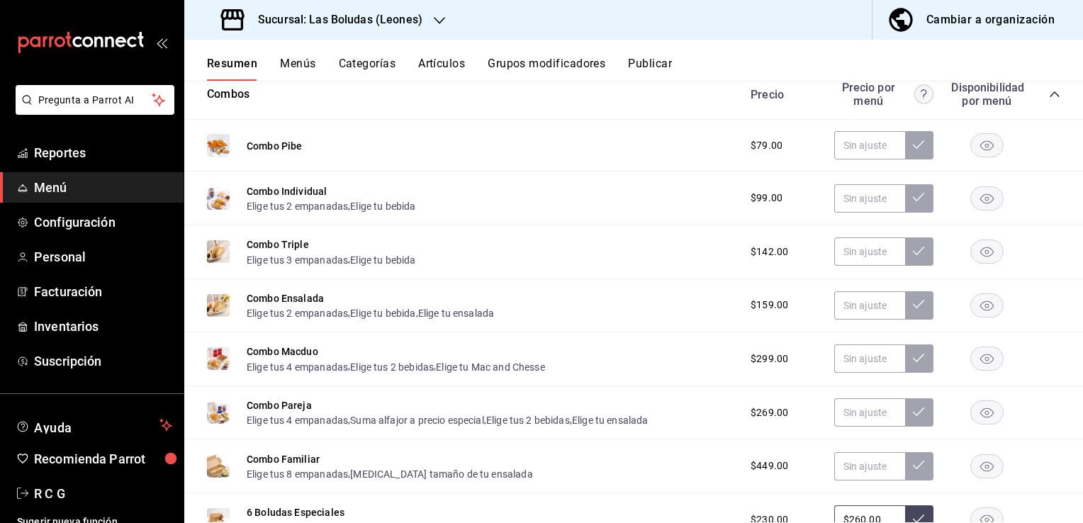
scroll to position [7314, 0]
click at [850, 257] on input "text" at bounding box center [869, 250] width 71 height 28
type input "$149.00"
click at [913, 255] on icon at bounding box center [918, 249] width 11 height 11
click at [839, 306] on input "text" at bounding box center [869, 304] width 71 height 28
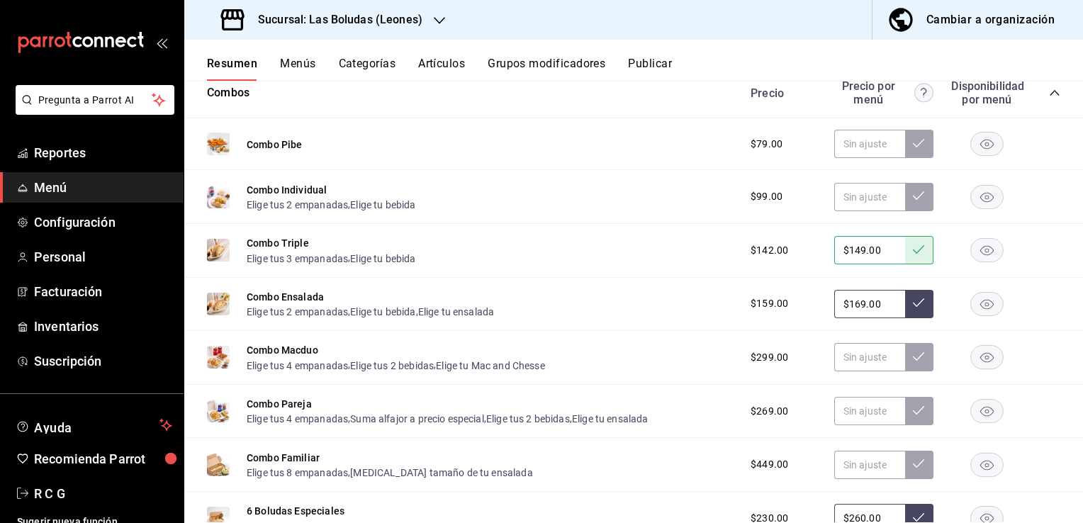
type input "$169.00"
click at [913, 305] on icon at bounding box center [918, 302] width 11 height 9
click at [839, 415] on input "text" at bounding box center [869, 411] width 71 height 28
type input "$279.00"
click at [913, 416] on icon at bounding box center [918, 410] width 11 height 11
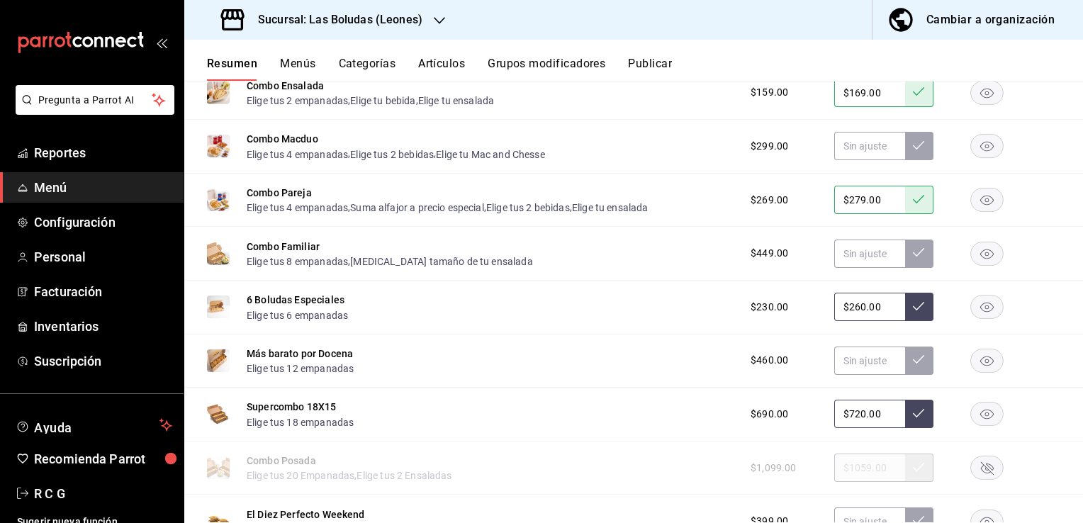
scroll to position [7527, 0]
click at [848, 366] on input "text" at bounding box center [869, 359] width 71 height 28
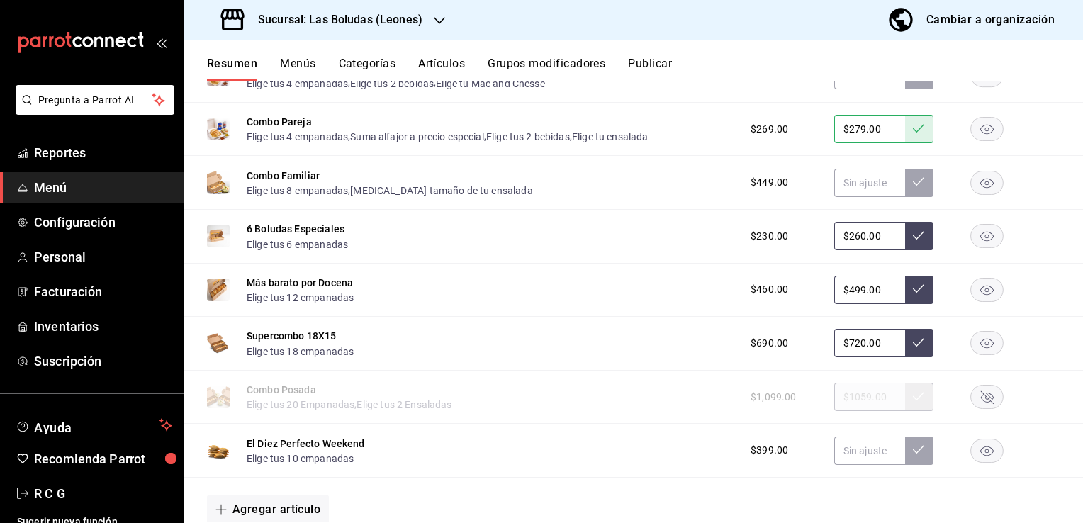
scroll to position [7598, 0]
type input "$499.00"
click at [914, 291] on button at bounding box center [919, 288] width 28 height 28
type input "$499.00"
click at [913, 240] on icon at bounding box center [918, 233] width 11 height 11
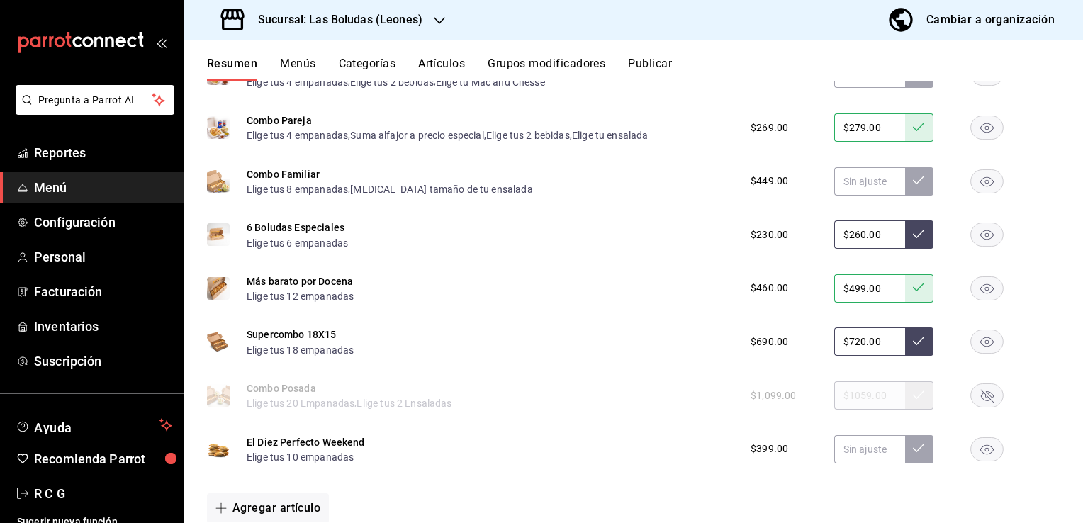
click at [913, 344] on icon at bounding box center [918, 340] width 11 height 11
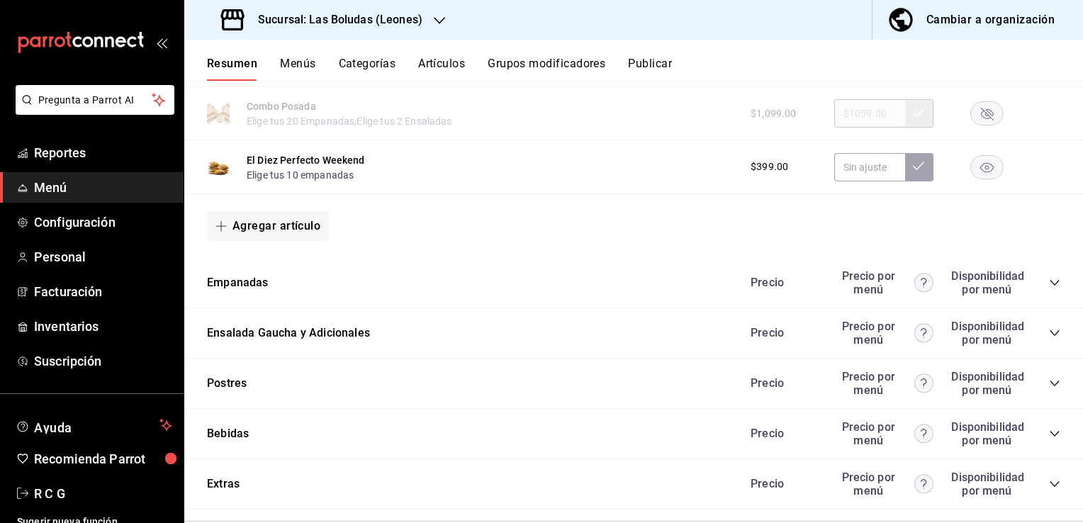
scroll to position [7882, 0]
click at [1049, 286] on icon "collapse-category-row" at bounding box center [1054, 281] width 11 height 11
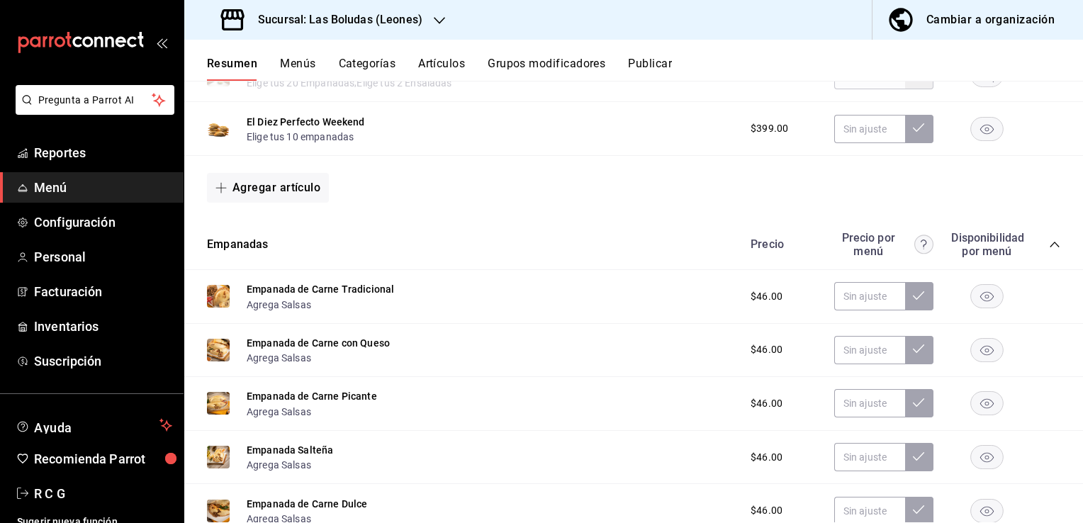
scroll to position [7952, 0]
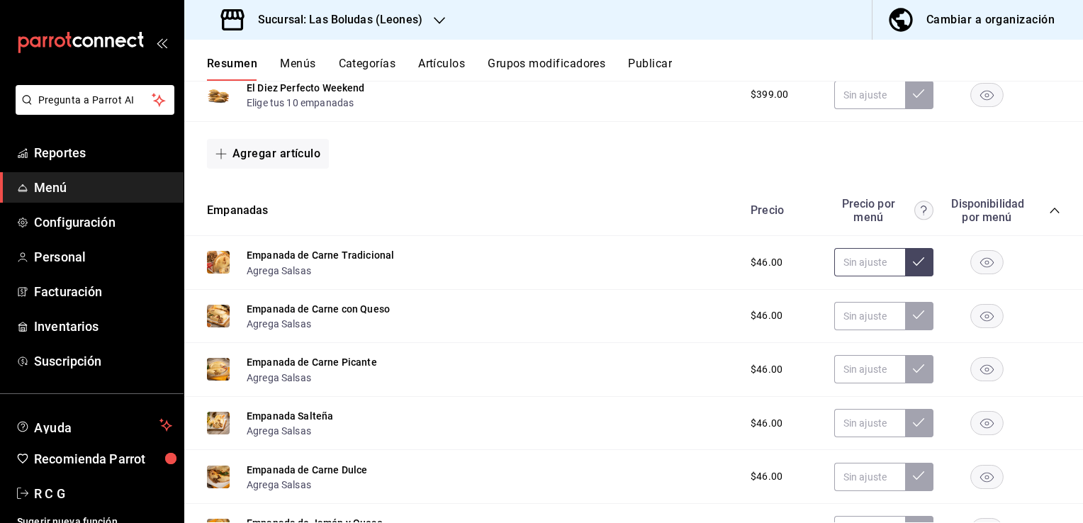
click at [844, 264] on input "text" at bounding box center [869, 262] width 71 height 28
type input "$48.00"
click at [913, 267] on icon at bounding box center [918, 261] width 11 height 11
click at [844, 320] on input "text" at bounding box center [869, 316] width 71 height 28
type input "$48.00"
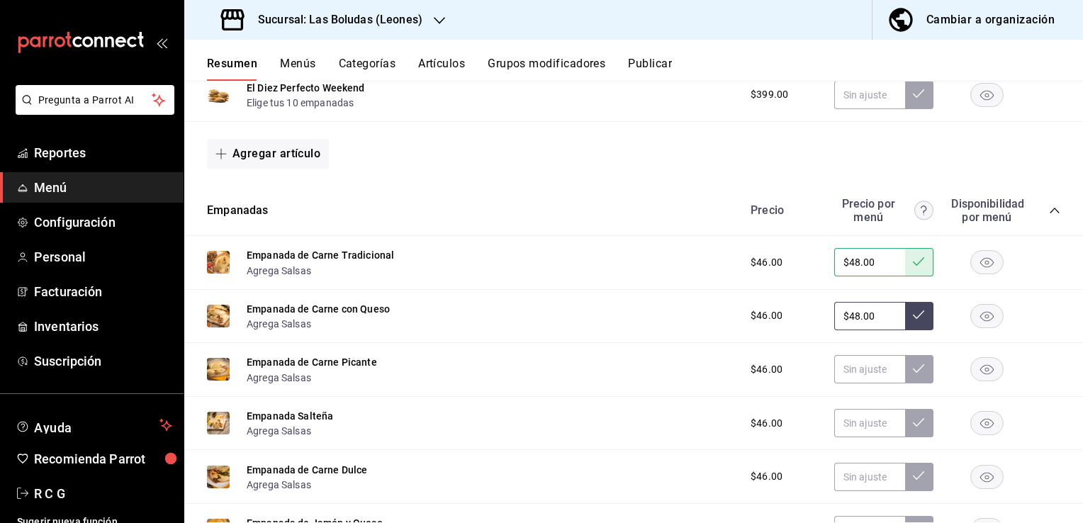
click at [910, 330] on button at bounding box center [919, 316] width 28 height 28
click at [848, 378] on input "text" at bounding box center [869, 369] width 71 height 28
type input "$48.00"
click at [913, 374] on icon at bounding box center [918, 368] width 11 height 11
click at [843, 427] on input "text" at bounding box center [869, 423] width 71 height 28
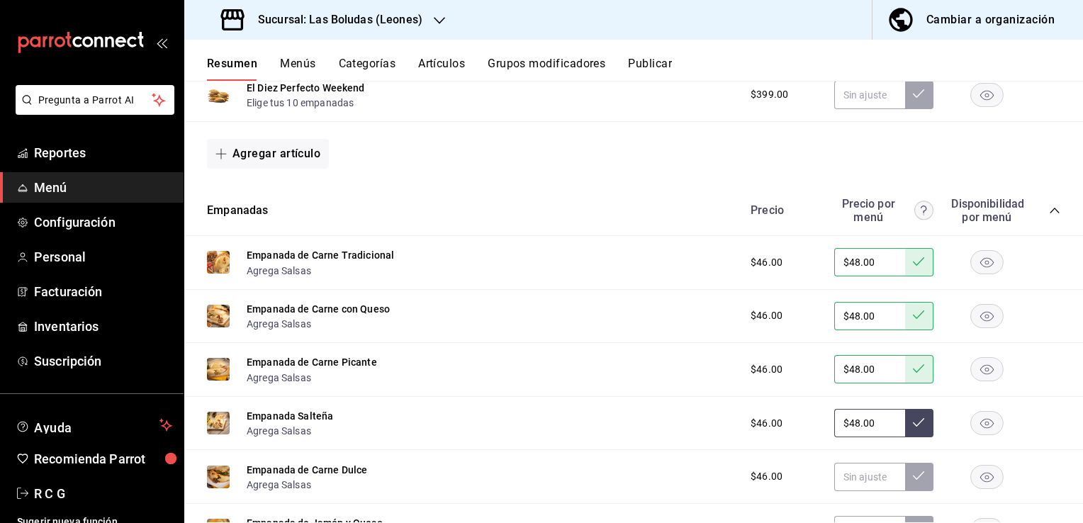
type input "$48.00"
click at [913, 427] on icon at bounding box center [918, 422] width 11 height 11
click at [839, 485] on input "text" at bounding box center [869, 477] width 71 height 28
type input "$48.00"
click at [905, 489] on button at bounding box center [919, 477] width 28 height 28
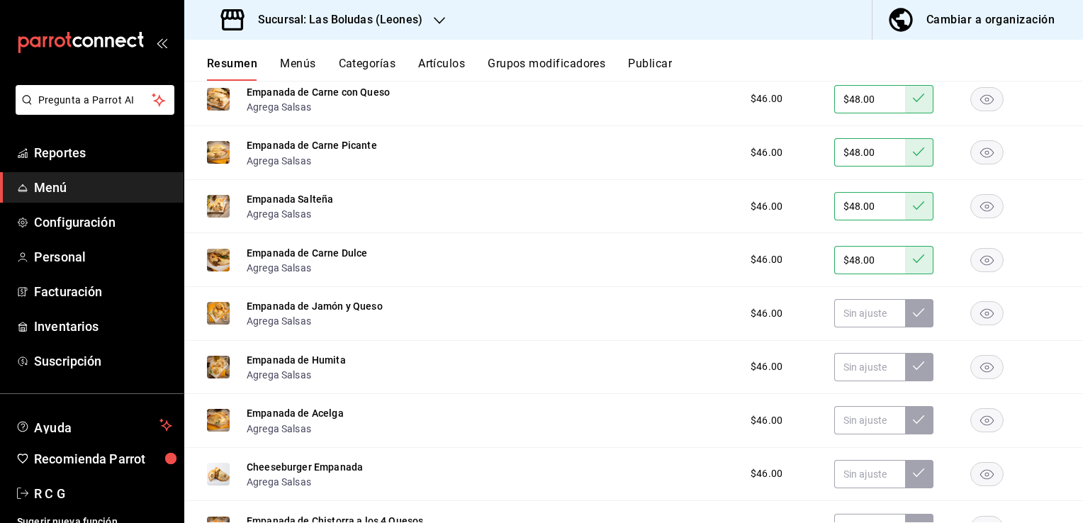
scroll to position [8236, 0]
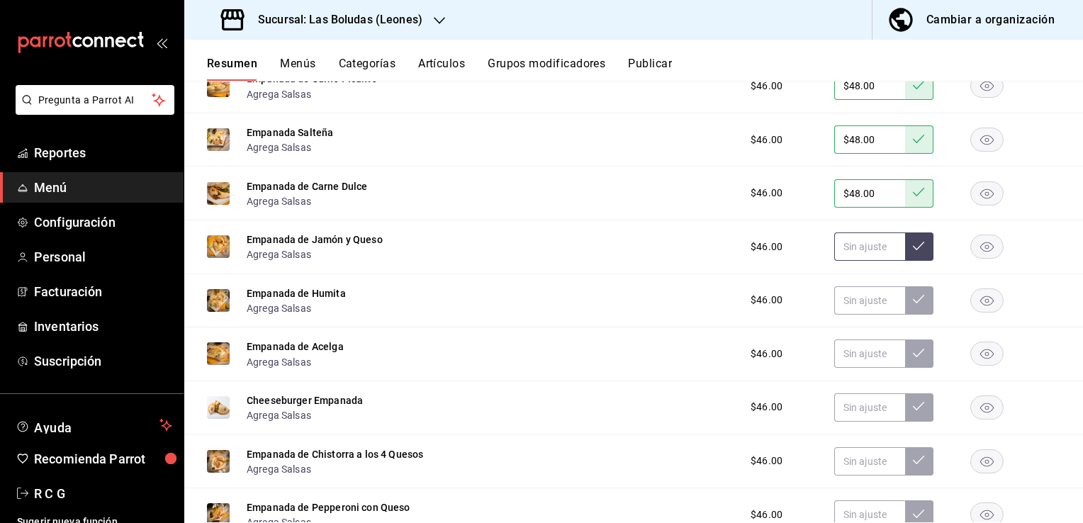
click at [845, 255] on input "text" at bounding box center [869, 246] width 71 height 28
type input "$48.00"
click at [913, 252] on icon at bounding box center [918, 245] width 11 height 11
click at [843, 309] on input "text" at bounding box center [869, 300] width 71 height 28
type input "$48.00"
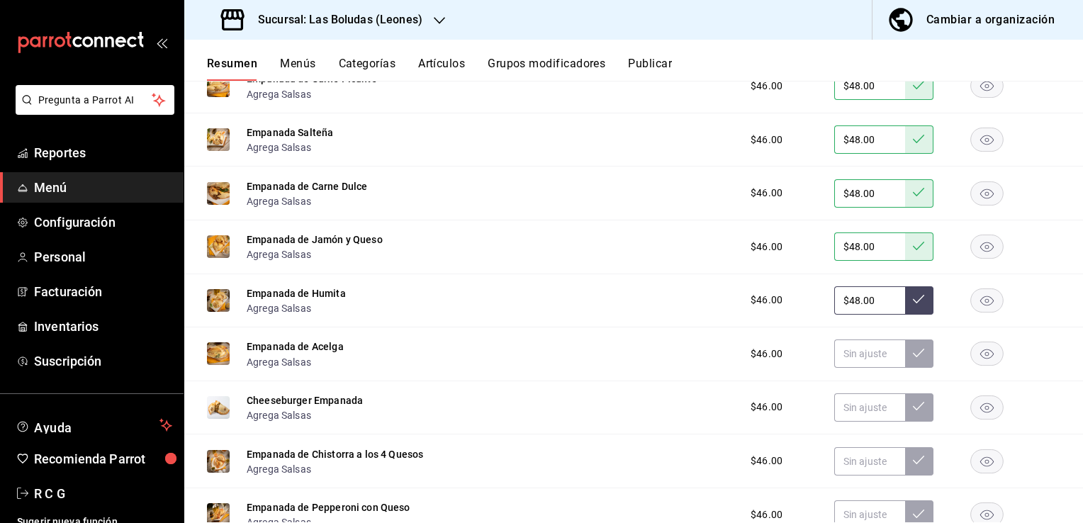
click at [913, 305] on icon at bounding box center [918, 298] width 11 height 11
click at [841, 361] on input "text" at bounding box center [869, 354] width 71 height 28
type input "$48.00"
click at [913, 359] on icon at bounding box center [918, 352] width 11 height 11
click at [837, 417] on input "text" at bounding box center [869, 407] width 71 height 28
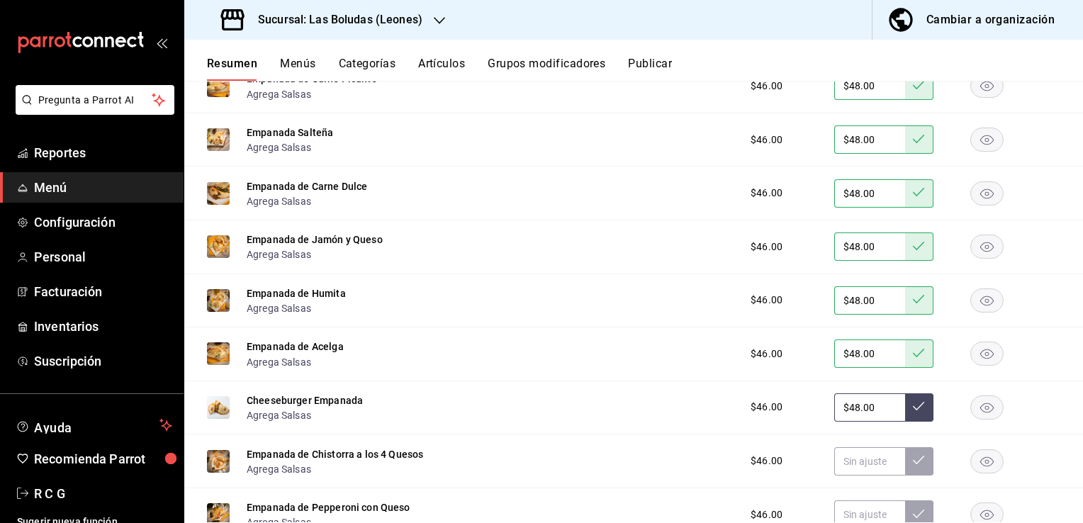
type input "$48.00"
click at [913, 412] on icon at bounding box center [918, 405] width 11 height 11
click at [845, 470] on input "text" at bounding box center [869, 461] width 71 height 28
type input "$48.00"
click at [913, 466] on icon at bounding box center [918, 459] width 11 height 11
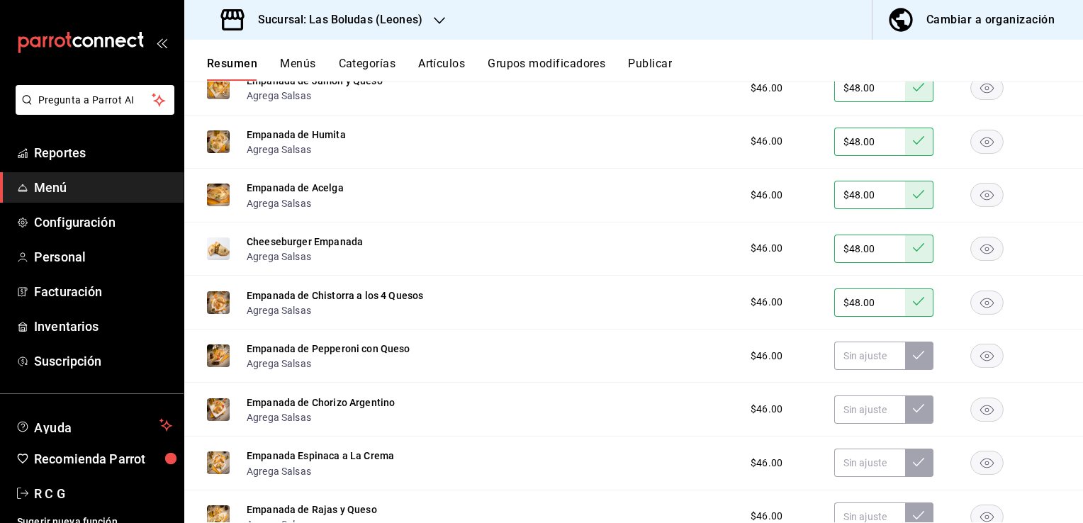
scroll to position [8449, 0]
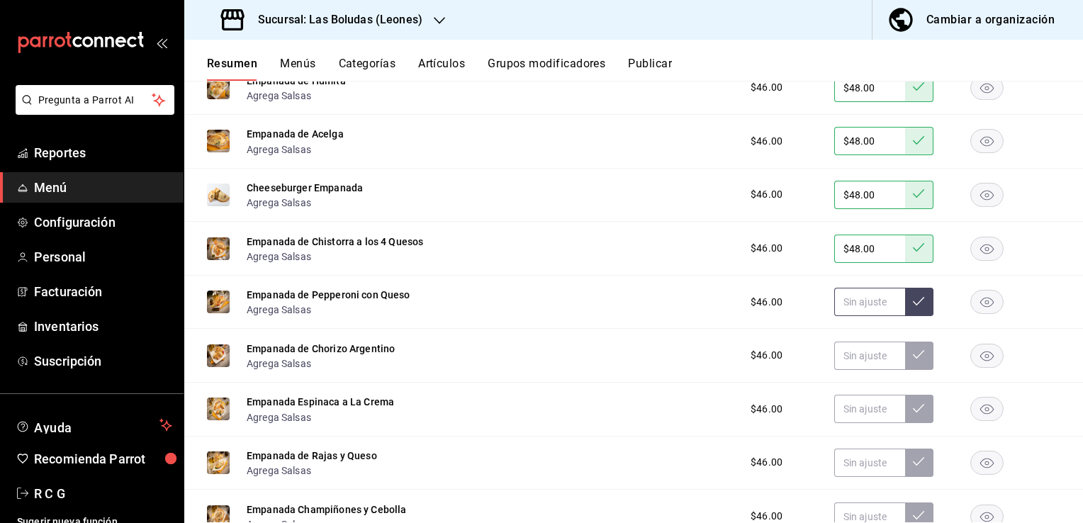
click at [842, 312] on input "text" at bounding box center [869, 302] width 71 height 28
type input "$48.00"
click at [905, 310] on button at bounding box center [919, 302] width 28 height 28
click at [850, 354] on input "text" at bounding box center [869, 356] width 71 height 28
type input "$48.00"
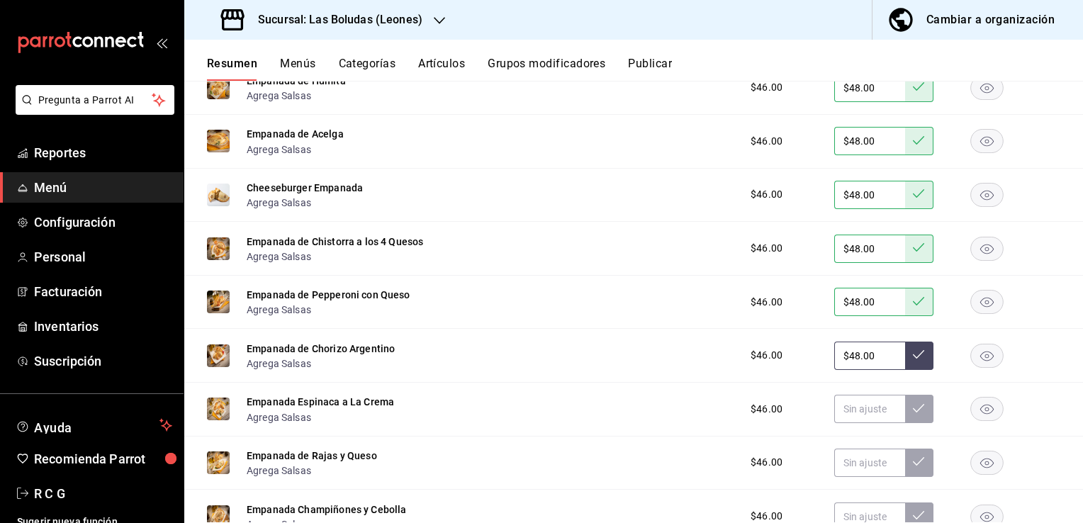
click at [913, 359] on icon at bounding box center [918, 354] width 11 height 11
click at [851, 415] on input "text" at bounding box center [869, 409] width 71 height 28
type input "$48.00"
click at [905, 421] on button at bounding box center [919, 409] width 28 height 28
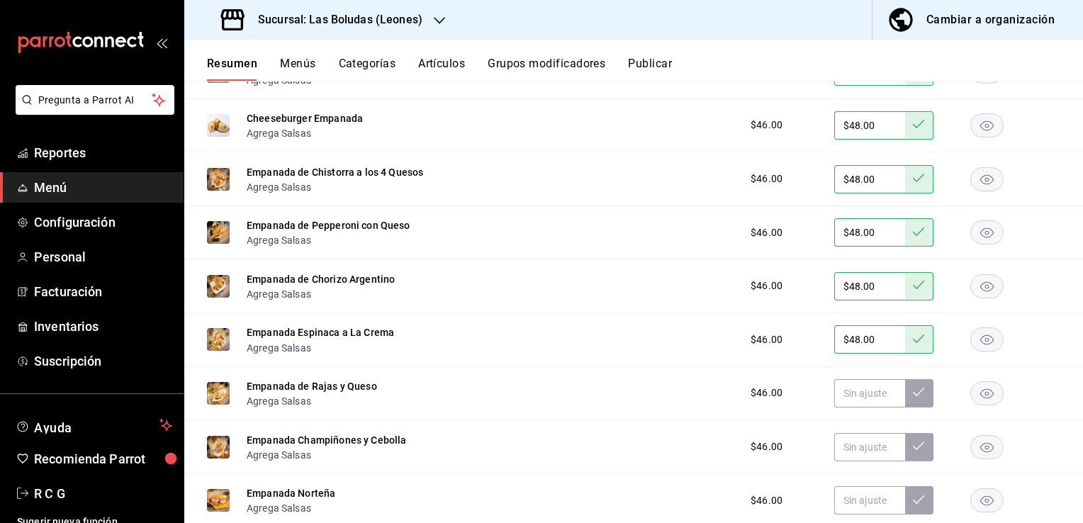
scroll to position [8519, 0]
click at [842, 395] on input "text" at bounding box center [869, 392] width 71 height 28
type input "$48.00"
click at [913, 391] on button at bounding box center [919, 392] width 28 height 28
click at [835, 452] on input "text" at bounding box center [869, 446] width 71 height 28
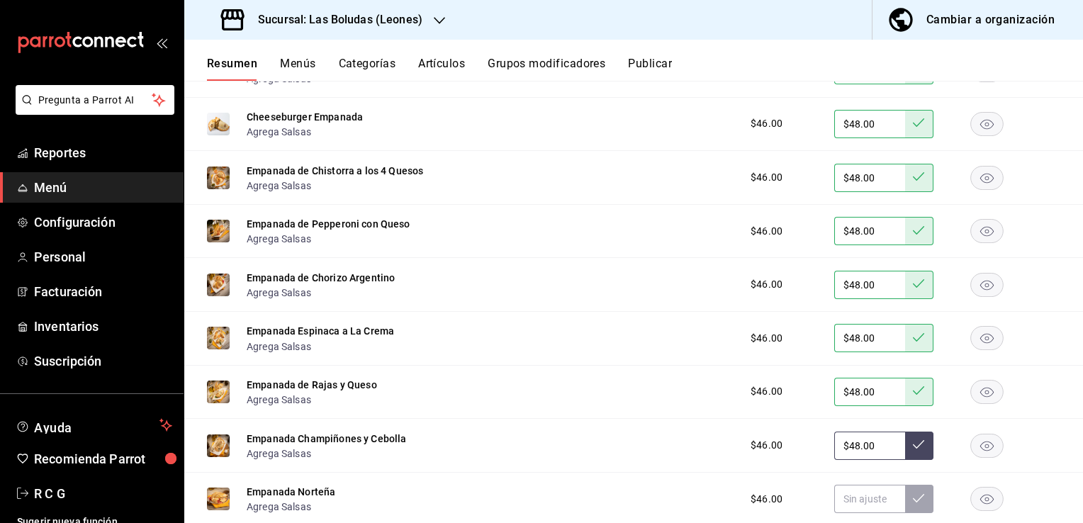
type input "$48.00"
click at [905, 452] on button at bounding box center [919, 446] width 28 height 28
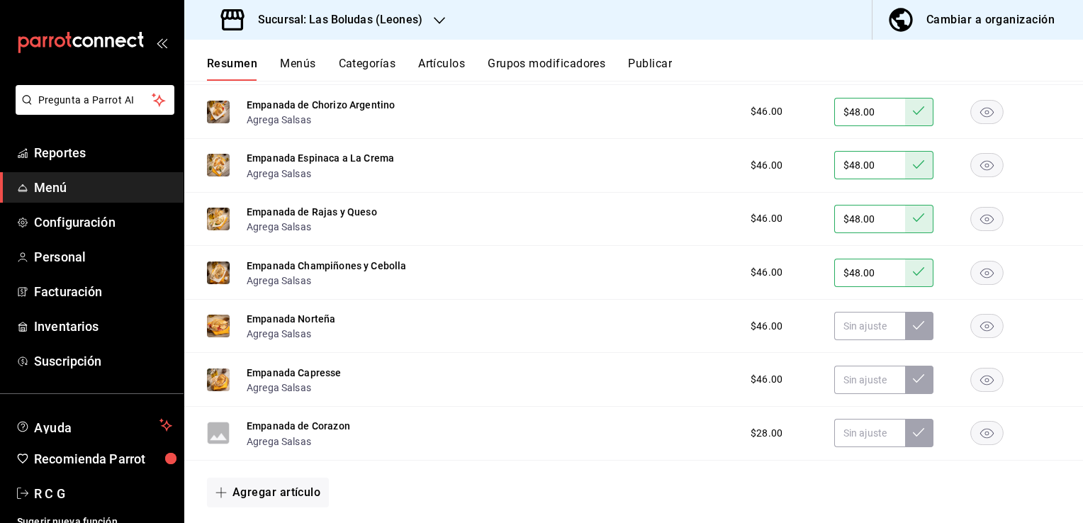
scroll to position [8732, 0]
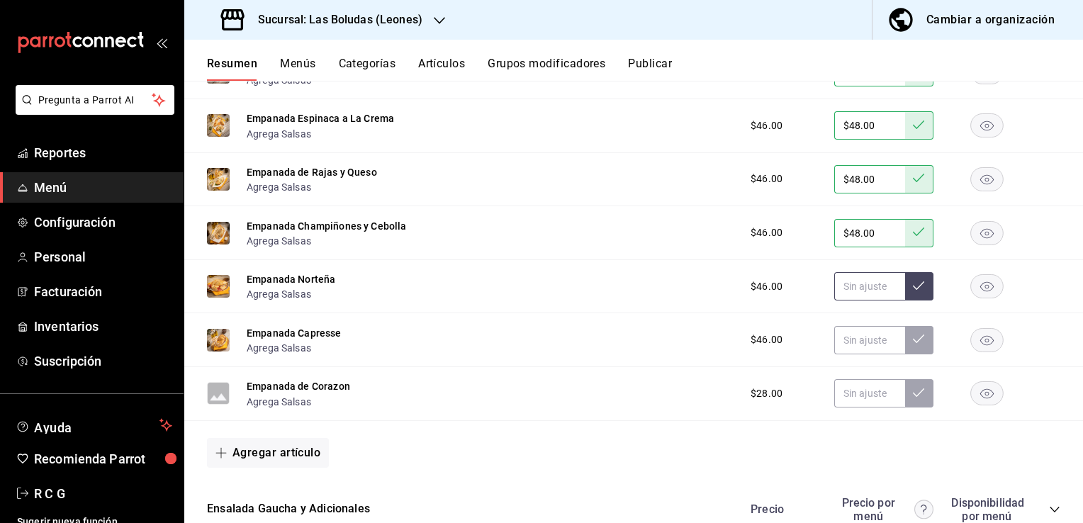
click at [853, 296] on input "text" at bounding box center [869, 286] width 71 height 28
type input "$48.00"
click at [913, 291] on icon at bounding box center [918, 285] width 11 height 11
click at [853, 349] on input "text" at bounding box center [869, 340] width 71 height 28
type input "$48.00"
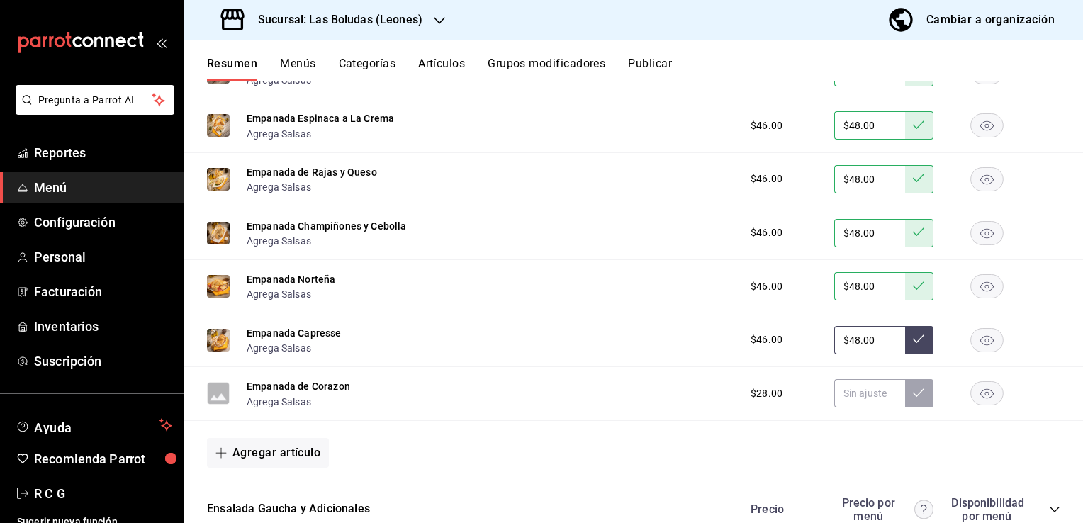
click at [913, 343] on icon at bounding box center [918, 338] width 11 height 11
click at [849, 404] on input "text" at bounding box center [869, 393] width 71 height 28
type input "$4.00"
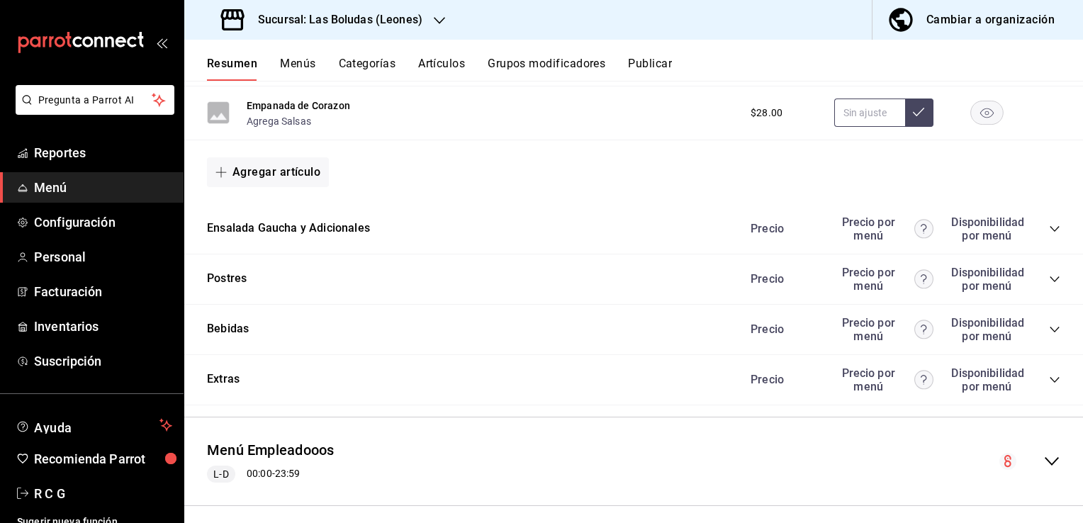
scroll to position [9016, 0]
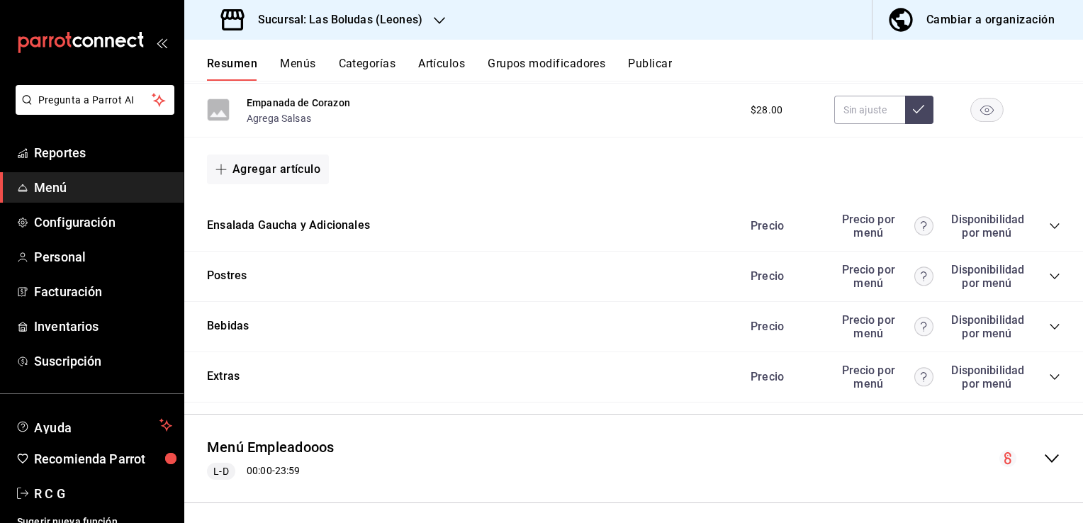
click at [1049, 230] on icon "collapse-category-row" at bounding box center [1054, 225] width 11 height 11
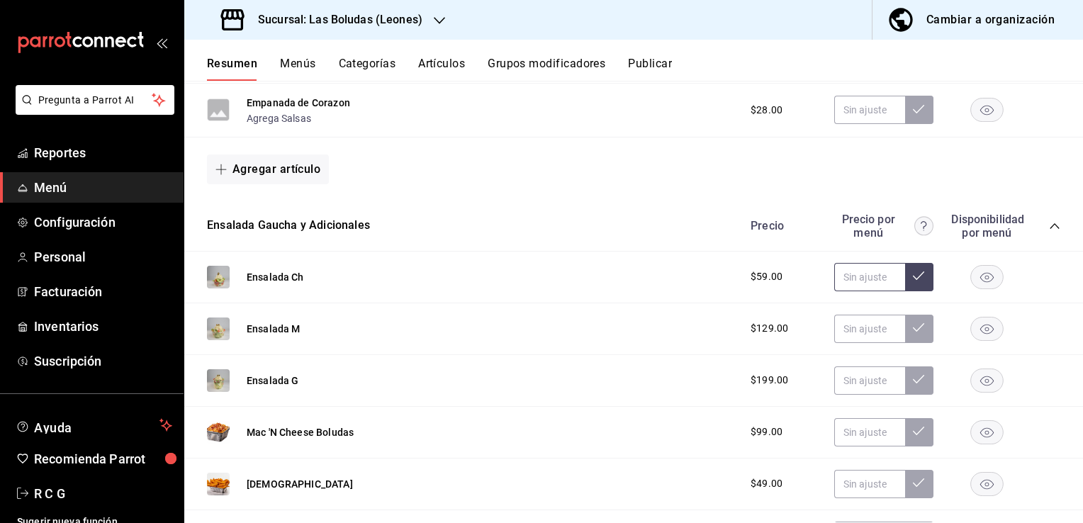
click at [848, 286] on input "text" at bounding box center [869, 277] width 71 height 28
type input "$69.00"
click at [913, 280] on icon at bounding box center [918, 275] width 11 height 9
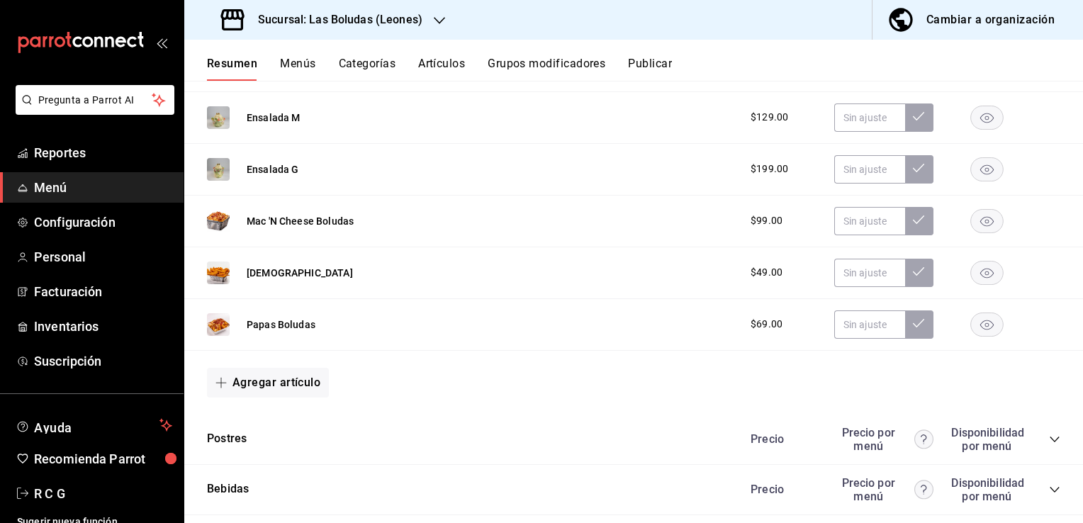
scroll to position [9228, 0]
click at [867, 279] on input "text" at bounding box center [869, 271] width 71 height 28
type input "$59.00"
click at [908, 285] on button at bounding box center [919, 271] width 28 height 28
click at [842, 332] on input "text" at bounding box center [869, 323] width 71 height 28
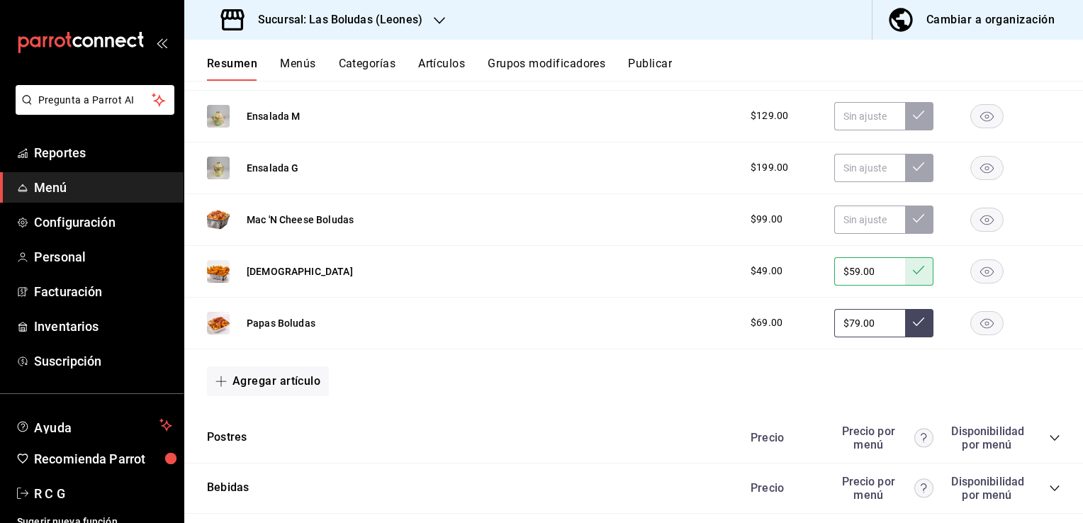
type input "$79.00"
click at [913, 327] on icon at bounding box center [918, 321] width 11 height 11
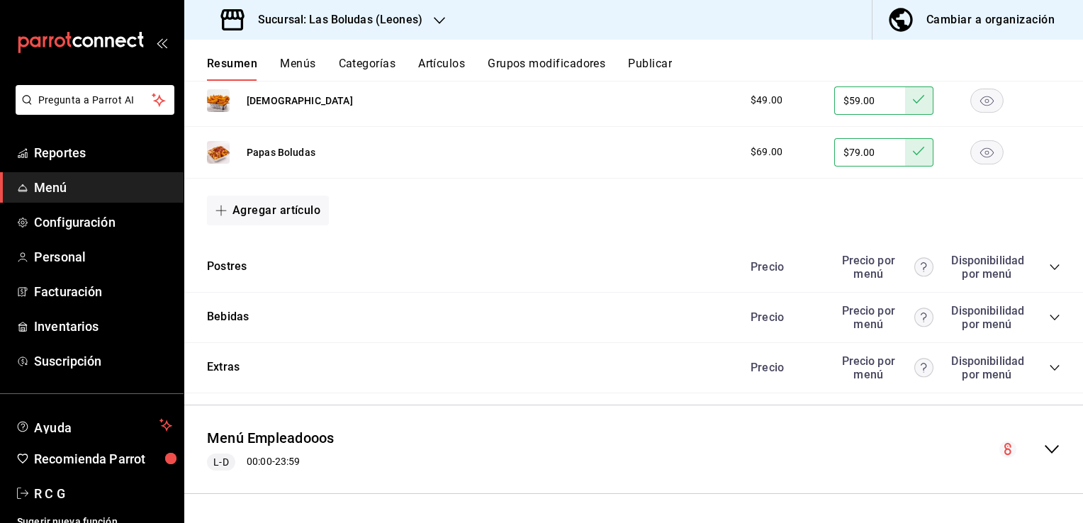
scroll to position [9407, 0]
click at [1043, 448] on icon "collapse-menu-row" at bounding box center [1051, 449] width 17 height 17
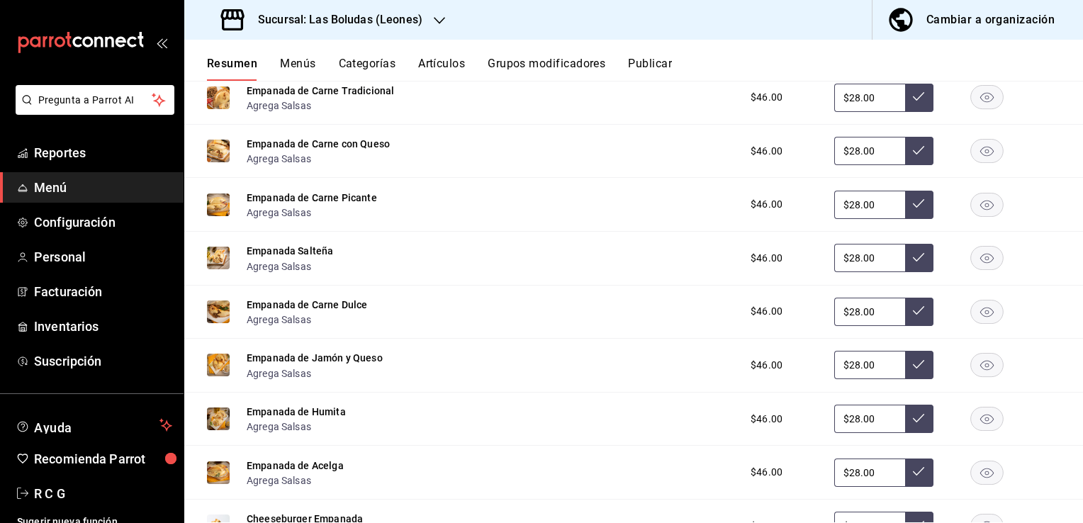
scroll to position [9903, 0]
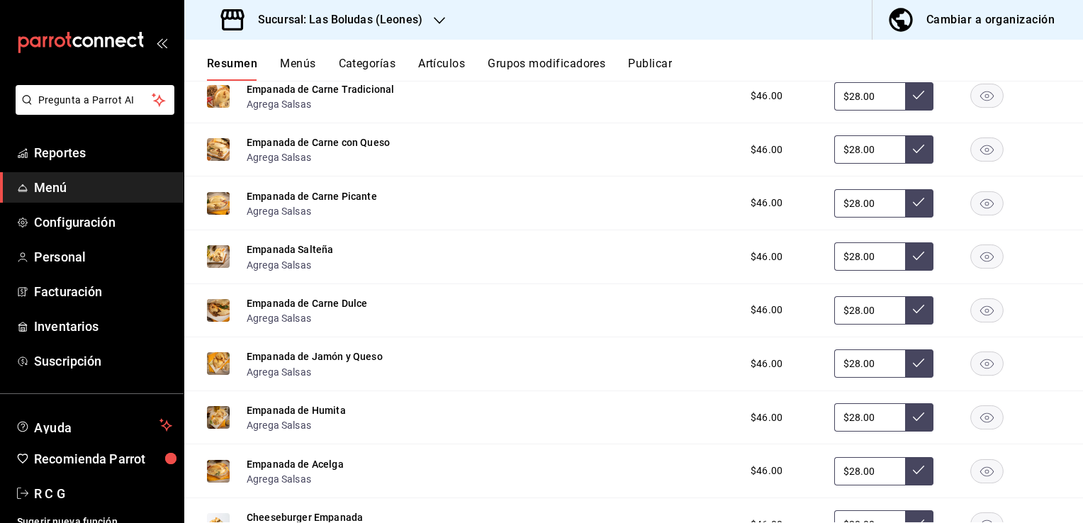
click at [847, 103] on input "$28.00" at bounding box center [869, 96] width 71 height 28
type input "$2.00"
type input "$31.00"
click at [913, 98] on icon at bounding box center [918, 94] width 11 height 11
click at [848, 156] on input "$28.00" at bounding box center [869, 149] width 71 height 28
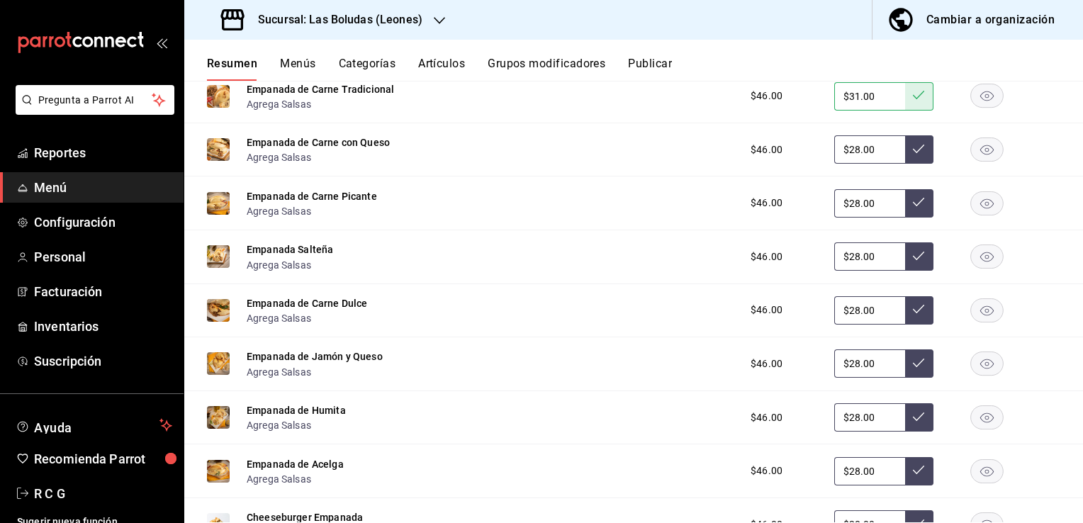
type input "$2.00"
type input "$31.00"
click at [913, 155] on icon at bounding box center [918, 148] width 11 height 11
click at [847, 208] on input "$28.00" at bounding box center [869, 203] width 71 height 28
type input "$2.00"
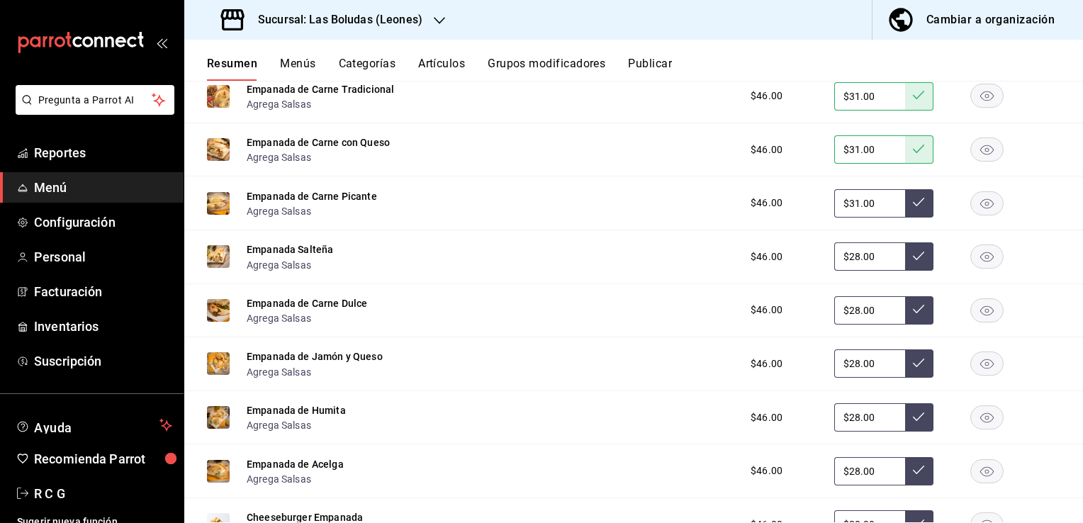
type input "$31.00"
click at [913, 206] on icon at bounding box center [918, 201] width 11 height 11
click at [848, 265] on input "$28.00" at bounding box center [869, 256] width 71 height 28
type input "$2.00"
type input "$31.00"
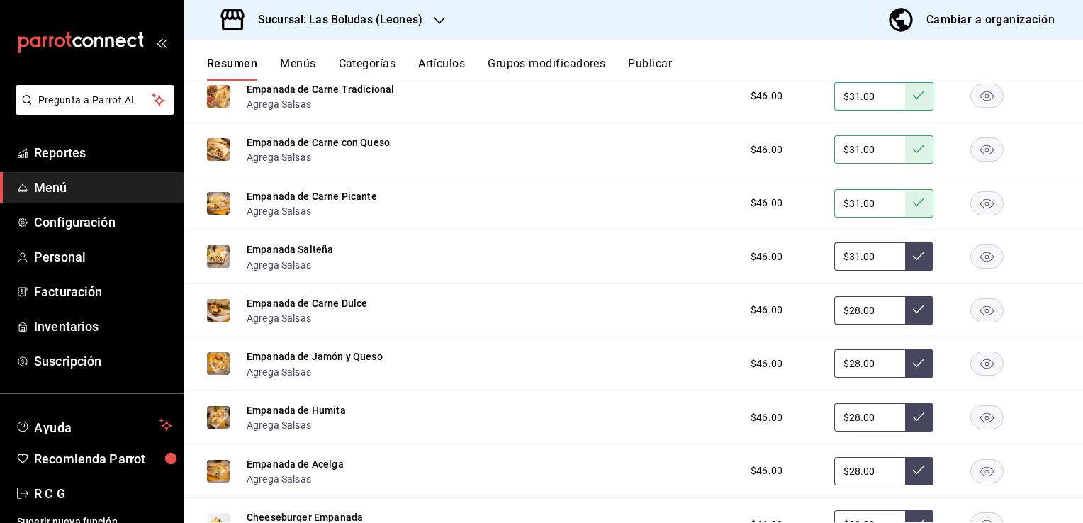
click at [913, 260] on icon at bounding box center [918, 256] width 11 height 9
click at [848, 318] on input "$28.00" at bounding box center [869, 310] width 71 height 28
type input "$2.00"
type input "$31.00"
click at [905, 320] on button at bounding box center [919, 310] width 28 height 28
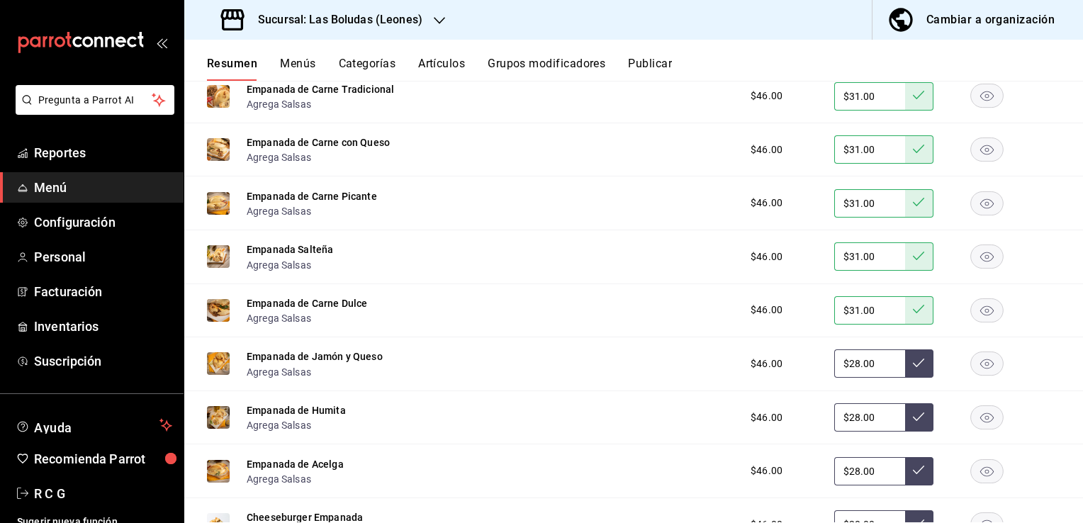
click at [848, 375] on input "$28.00" at bounding box center [869, 363] width 71 height 28
type input "$2.00"
type input "$31.00"
click at [913, 369] on icon at bounding box center [918, 362] width 11 height 11
click at [848, 425] on input "$28.00" at bounding box center [869, 417] width 71 height 28
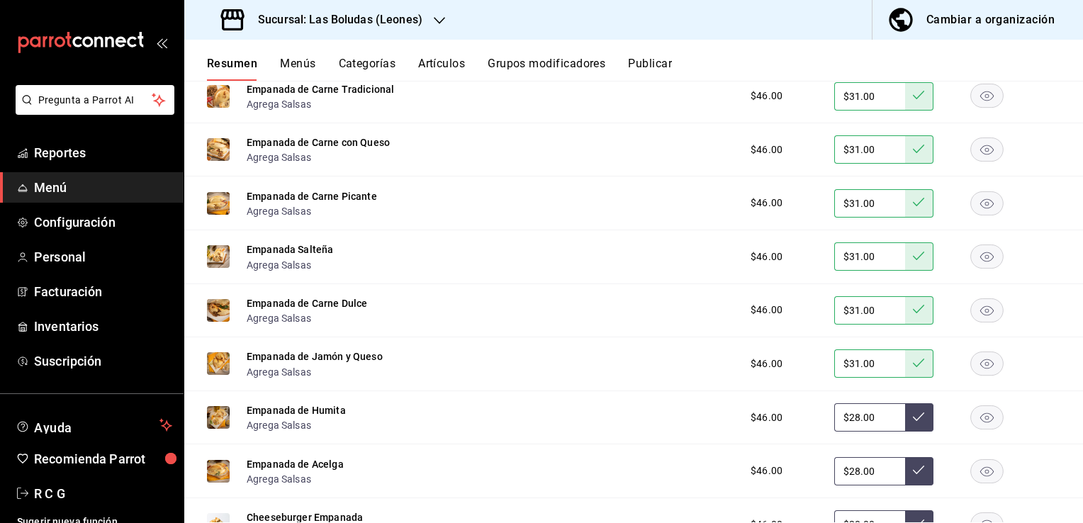
type input "$2.00"
type input "$31.00"
click at [913, 422] on icon at bounding box center [918, 416] width 11 height 11
click at [847, 481] on input "$28.00" at bounding box center [869, 471] width 71 height 28
type input "$2.00"
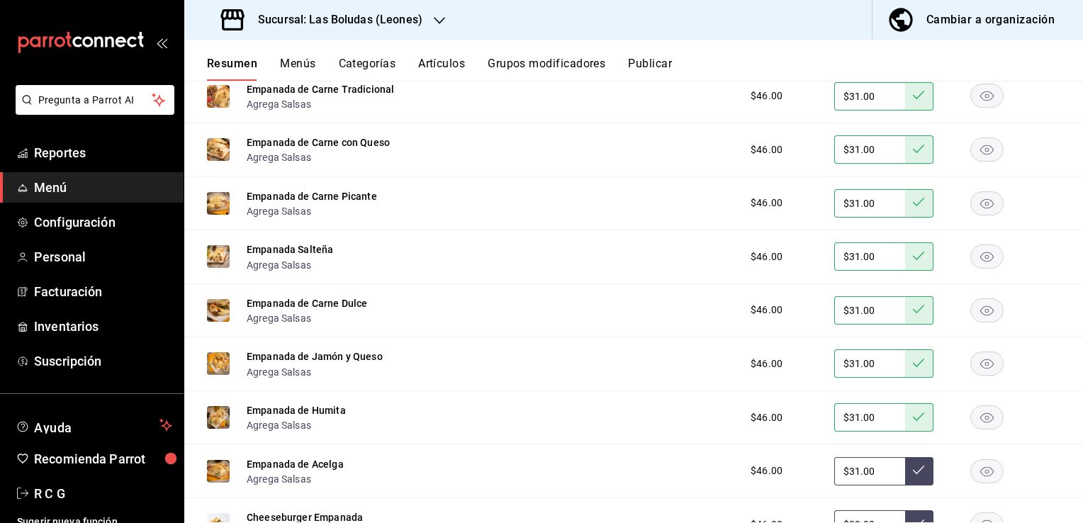
type input "$31.00"
click at [915, 478] on button at bounding box center [919, 471] width 28 height 28
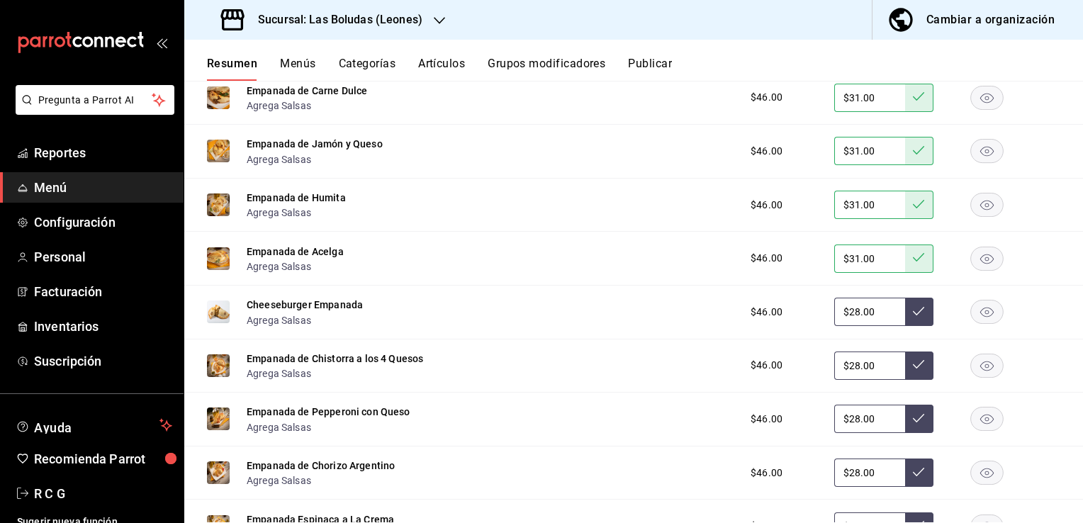
scroll to position [10186, 0]
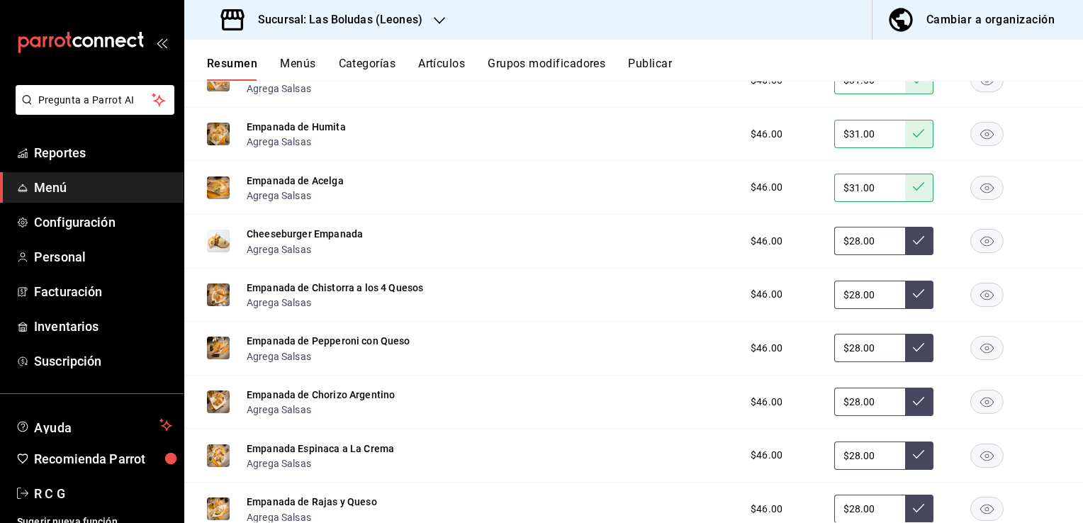
click at [848, 250] on input "$28.00" at bounding box center [869, 241] width 71 height 28
type input "$2.00"
type input "$31.00"
click at [913, 246] on icon at bounding box center [918, 240] width 11 height 11
click at [847, 303] on input "$28.00" at bounding box center [869, 295] width 71 height 28
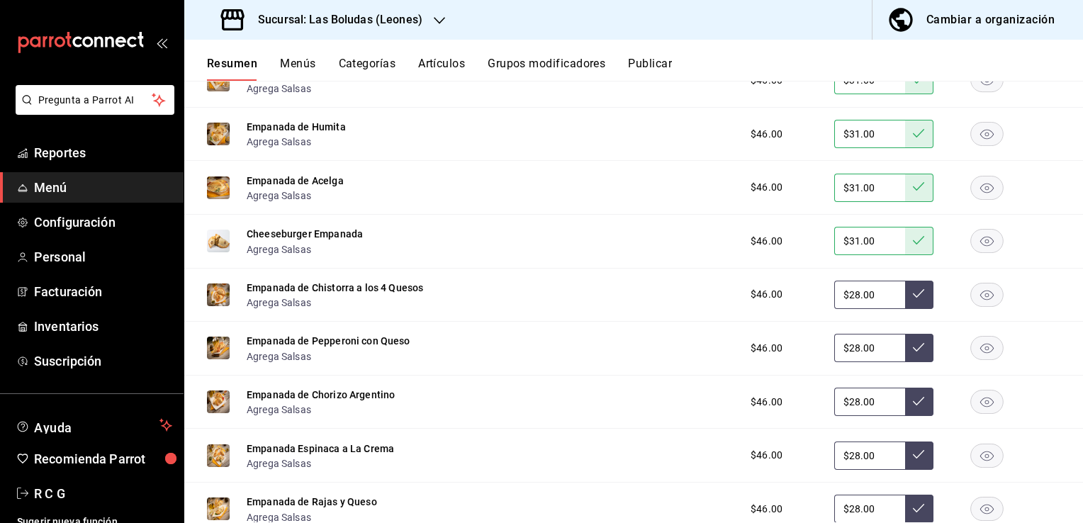
type input "$2.00"
type input "$31.00"
click at [913, 298] on icon at bounding box center [918, 293] width 11 height 9
click at [849, 359] on input "$28.00" at bounding box center [869, 348] width 71 height 28
type input "$2.00"
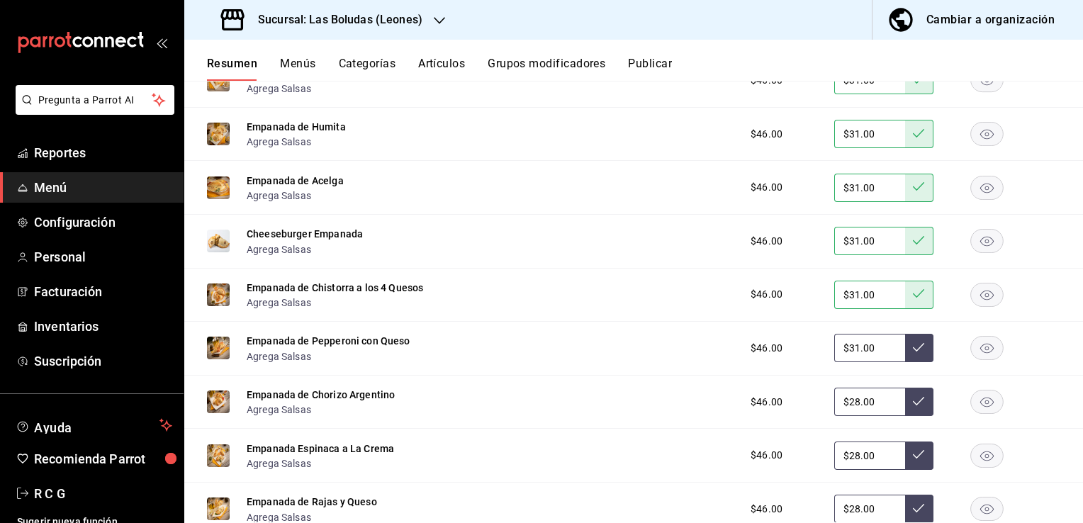
type input "$31.00"
click at [913, 352] on icon at bounding box center [918, 347] width 11 height 11
click at [849, 415] on input "$28.00" at bounding box center [869, 402] width 71 height 28
type input "$2.00"
type input "$31.00"
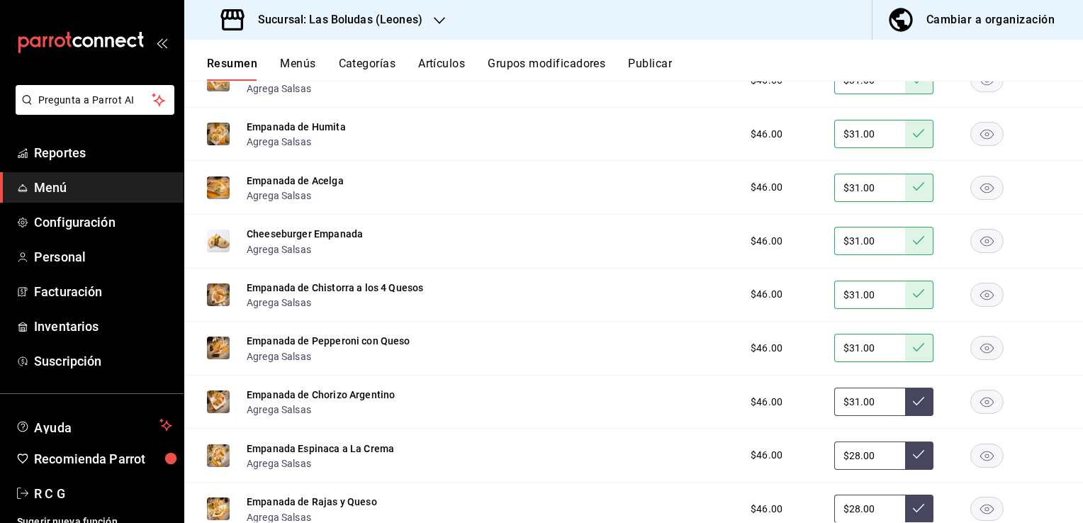
click at [913, 407] on icon at bounding box center [918, 400] width 11 height 11
click at [848, 463] on input "$28.00" at bounding box center [869, 456] width 71 height 28
type input "$2.00"
type input "$31.00"
click at [913, 460] on icon at bounding box center [918, 454] width 11 height 11
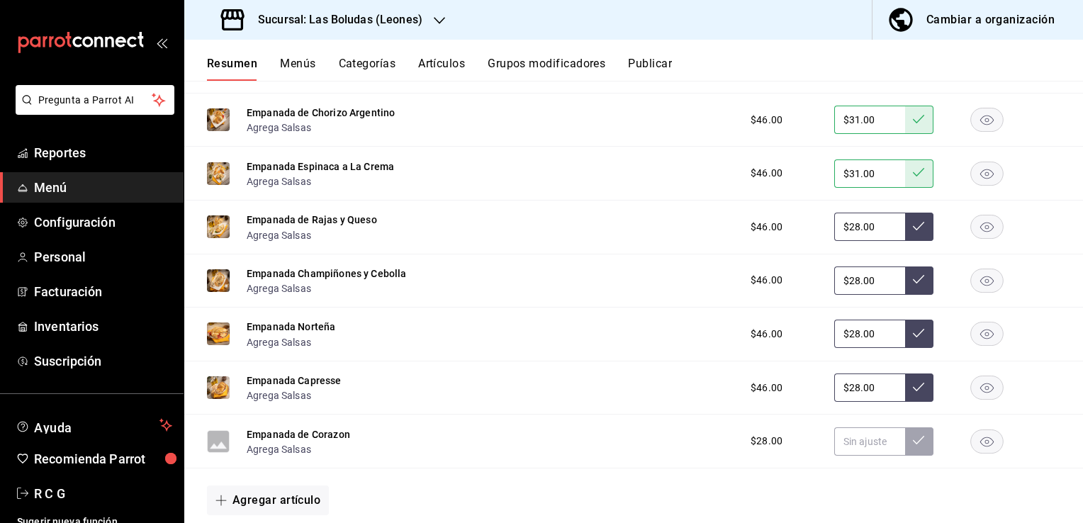
scroll to position [10470, 0]
click at [847, 230] on input "$28.00" at bounding box center [869, 225] width 71 height 28
type input "$2.00"
type input "$31.00"
click at [913, 230] on icon at bounding box center [918, 224] width 11 height 11
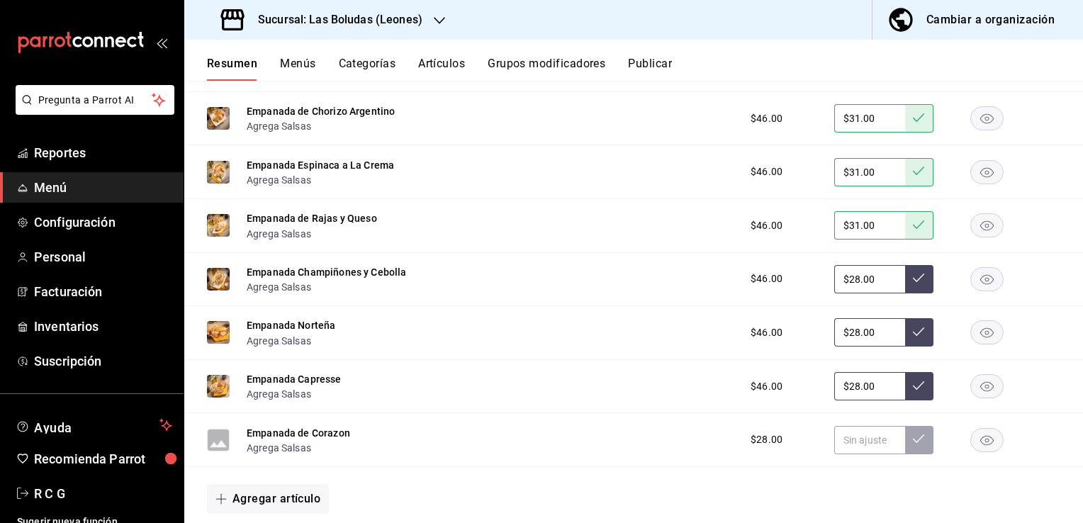
click at [848, 291] on input "$28.00" at bounding box center [869, 279] width 71 height 28
type input "$2.00"
type input "$31.00"
click at [909, 281] on button at bounding box center [919, 279] width 28 height 28
click at [848, 343] on input "$28.00" at bounding box center [869, 332] width 71 height 28
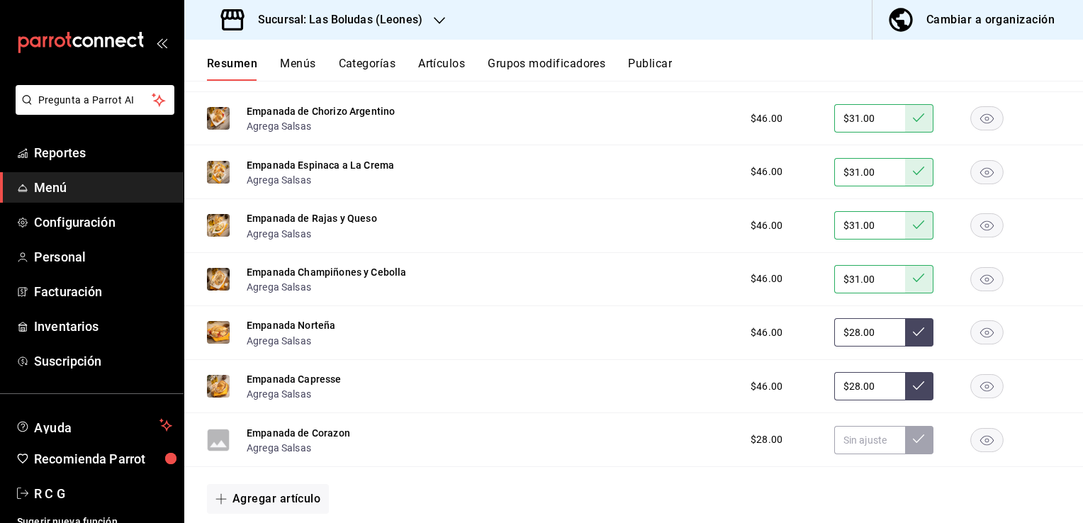
type input "$2.00"
type input "$31.00"
click at [913, 337] on icon at bounding box center [918, 331] width 11 height 11
click at [848, 396] on input "$28.00" at bounding box center [869, 386] width 71 height 28
type input "$2.00"
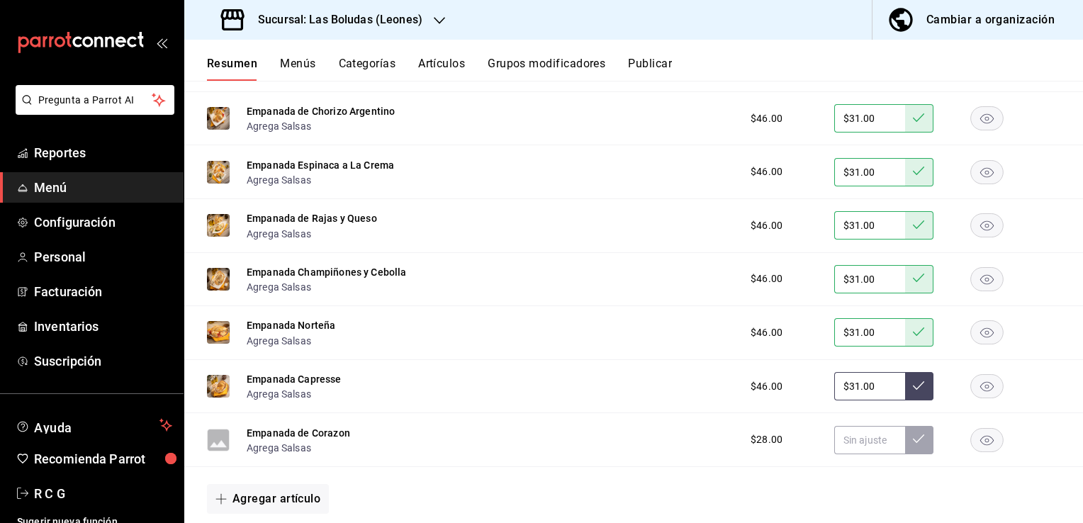
type input "$31.00"
click at [913, 391] on icon at bounding box center [918, 385] width 11 height 11
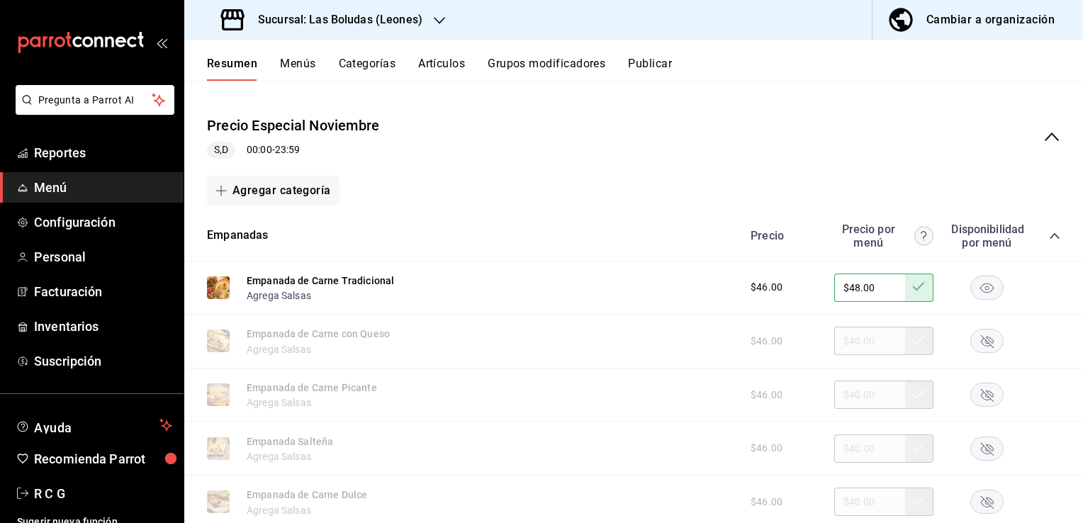
scroll to position [142, 0]
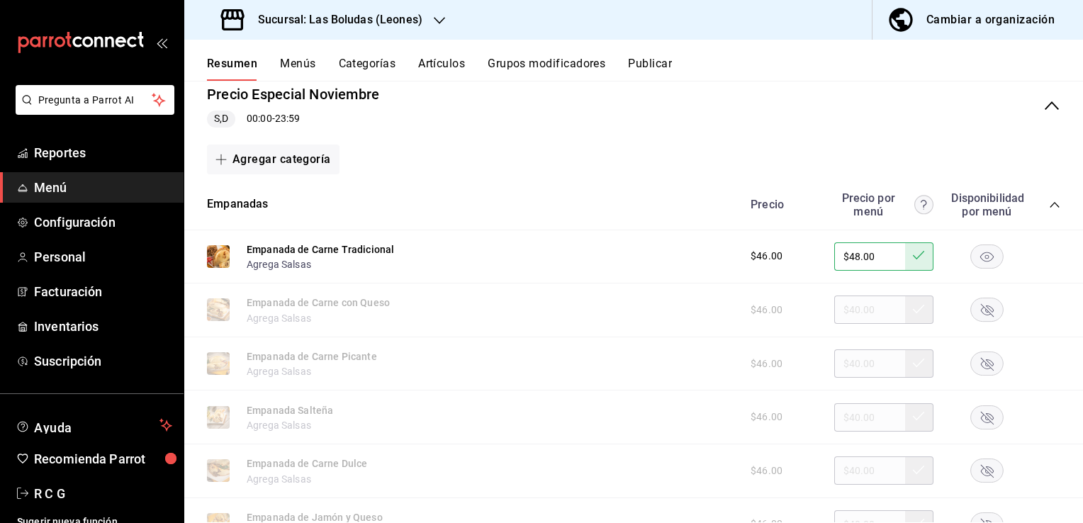
click at [842, 309] on div "$46.00 $40.00" at bounding box center [898, 310] width 324 height 28
click at [858, 305] on div "$46.00 $40.00" at bounding box center [898, 310] width 324 height 28
click at [763, 303] on div "$46.00 $40.00" at bounding box center [898, 310] width 324 height 28
click at [978, 251] on rect "button" at bounding box center [987, 256] width 33 height 23
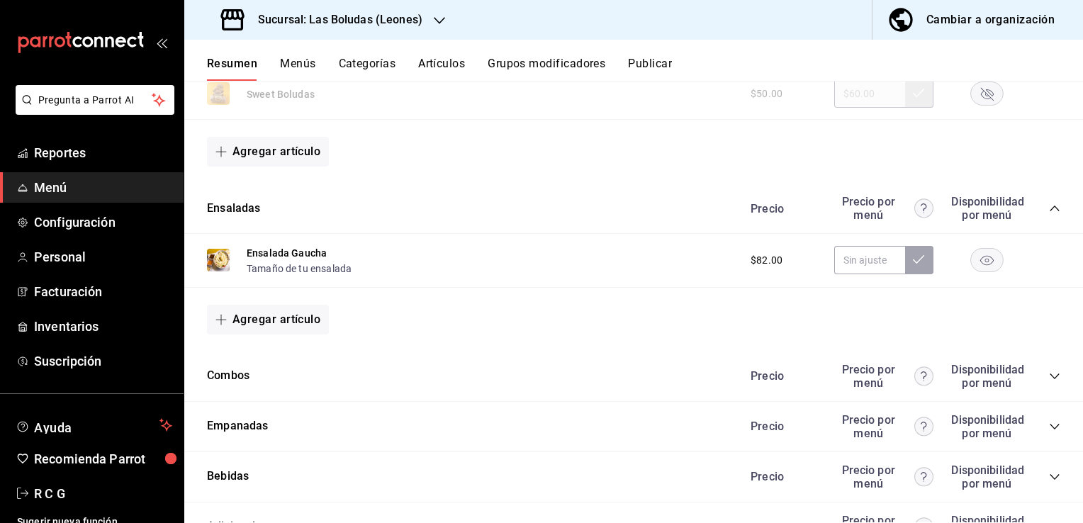
scroll to position [1843, 0]
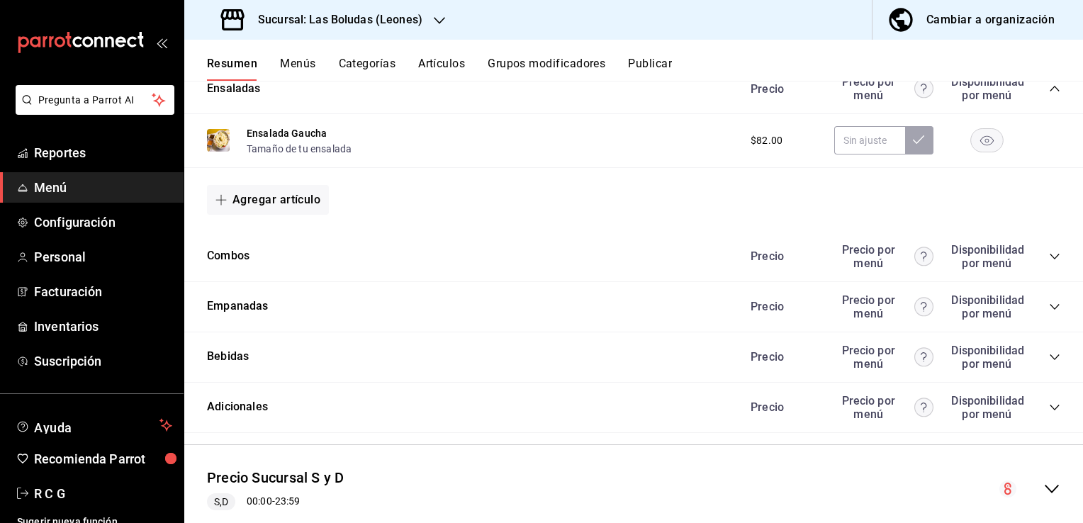
click at [1049, 257] on icon "collapse-category-row" at bounding box center [1054, 256] width 11 height 11
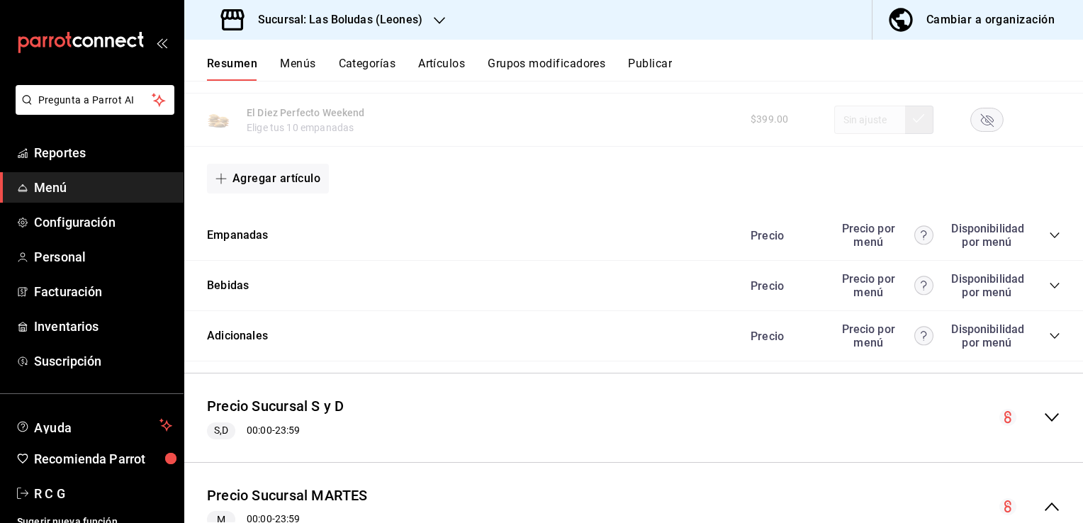
scroll to position [2622, 0]
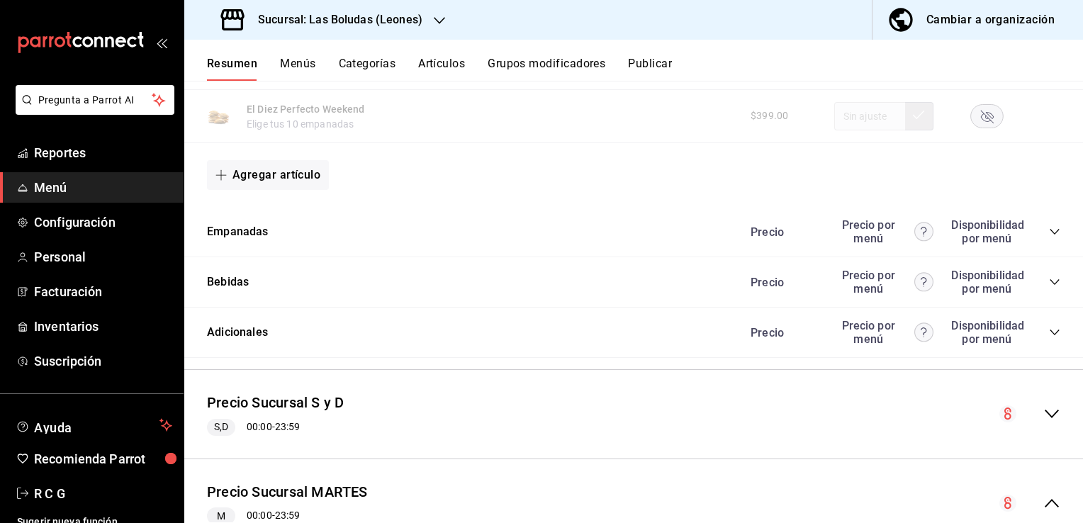
click at [1049, 235] on icon "collapse-category-row" at bounding box center [1054, 231] width 11 height 11
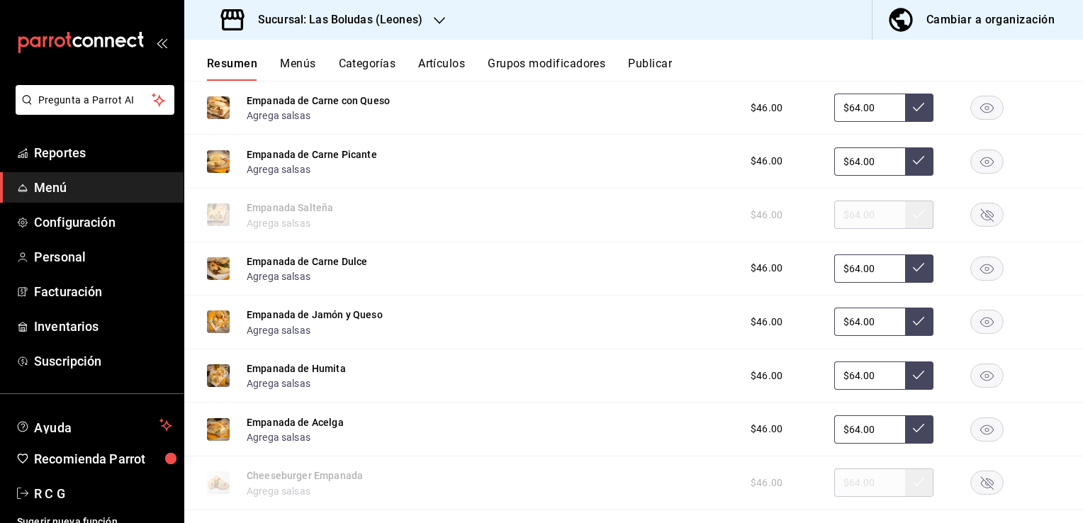
scroll to position [2977, 0]
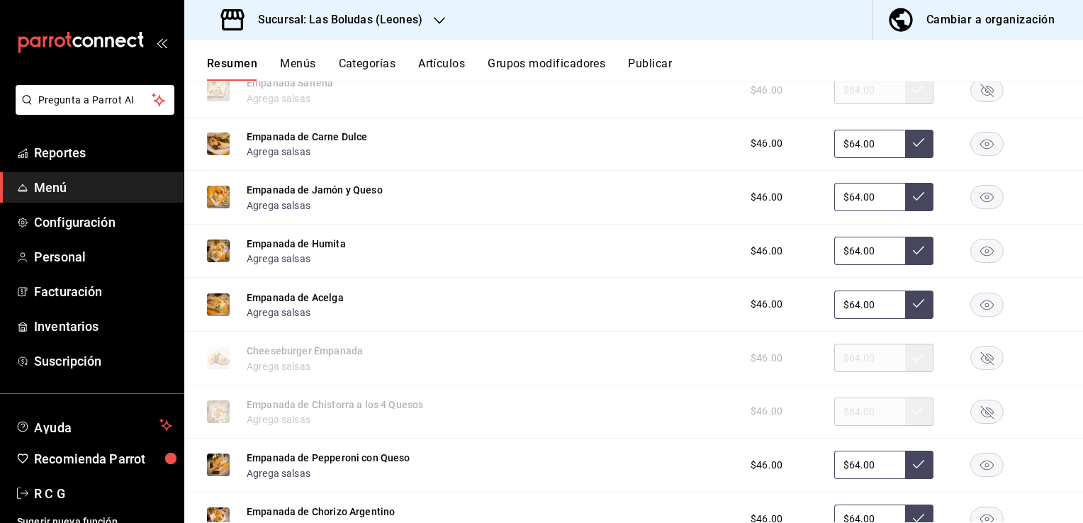
click at [971, 418] on rect "button" at bounding box center [987, 411] width 33 height 23
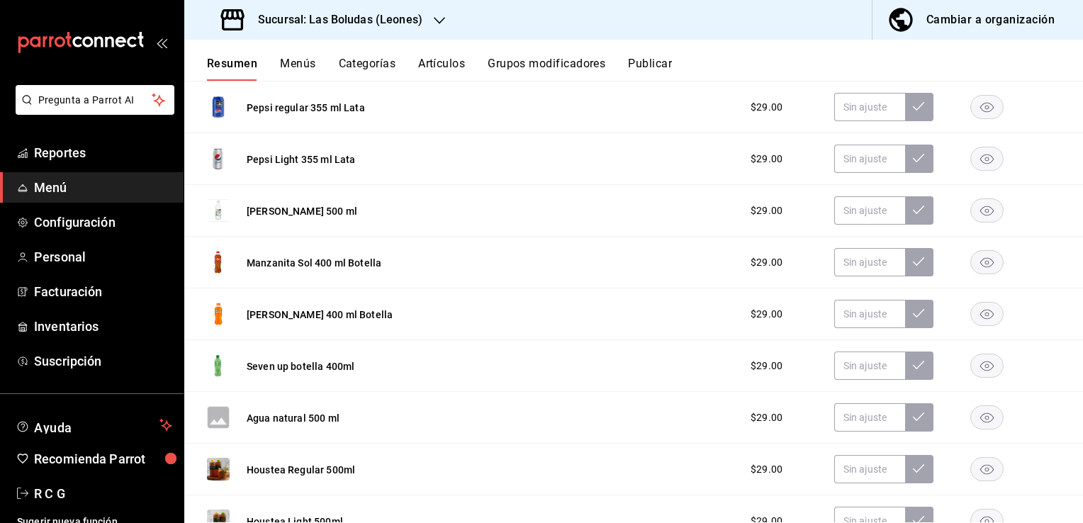
scroll to position [7159, 0]
